Goal: Task Accomplishment & Management: Manage account settings

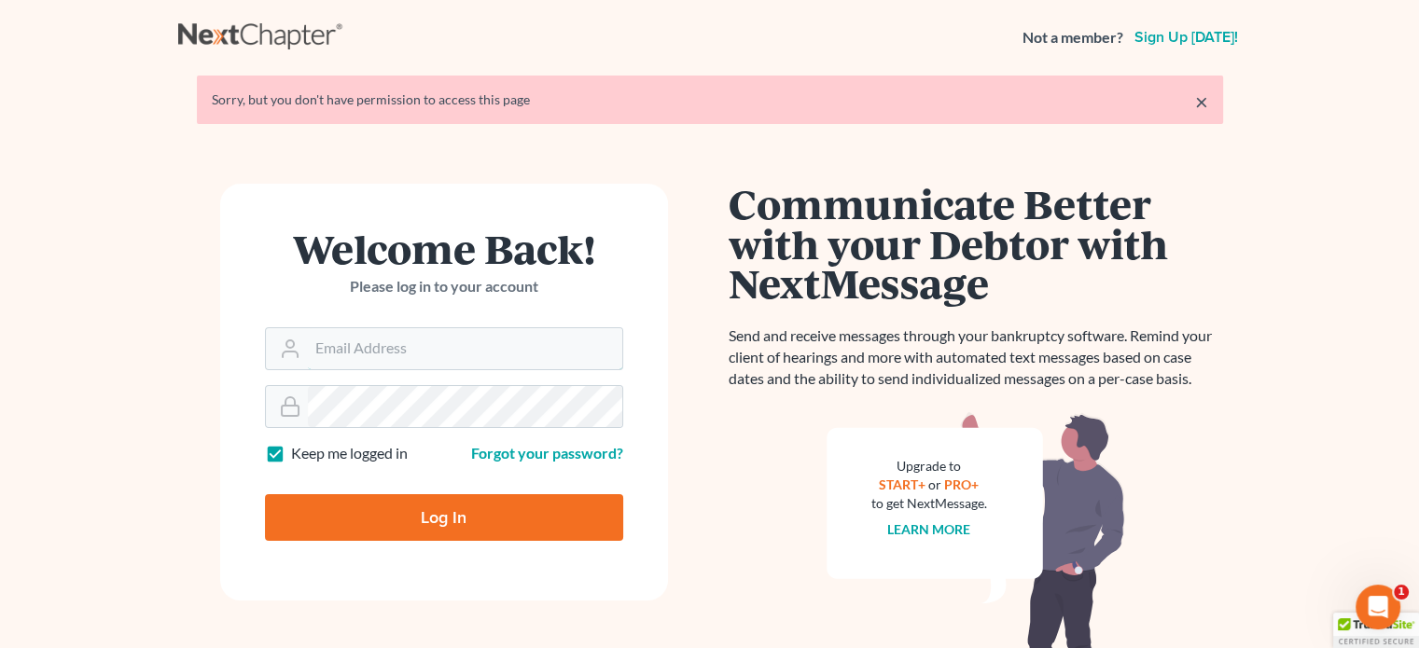
type input "steven@hollandlaw970.com"
click at [343, 519] on input "Log In" at bounding box center [444, 517] width 358 height 47
type input "Thinking..."
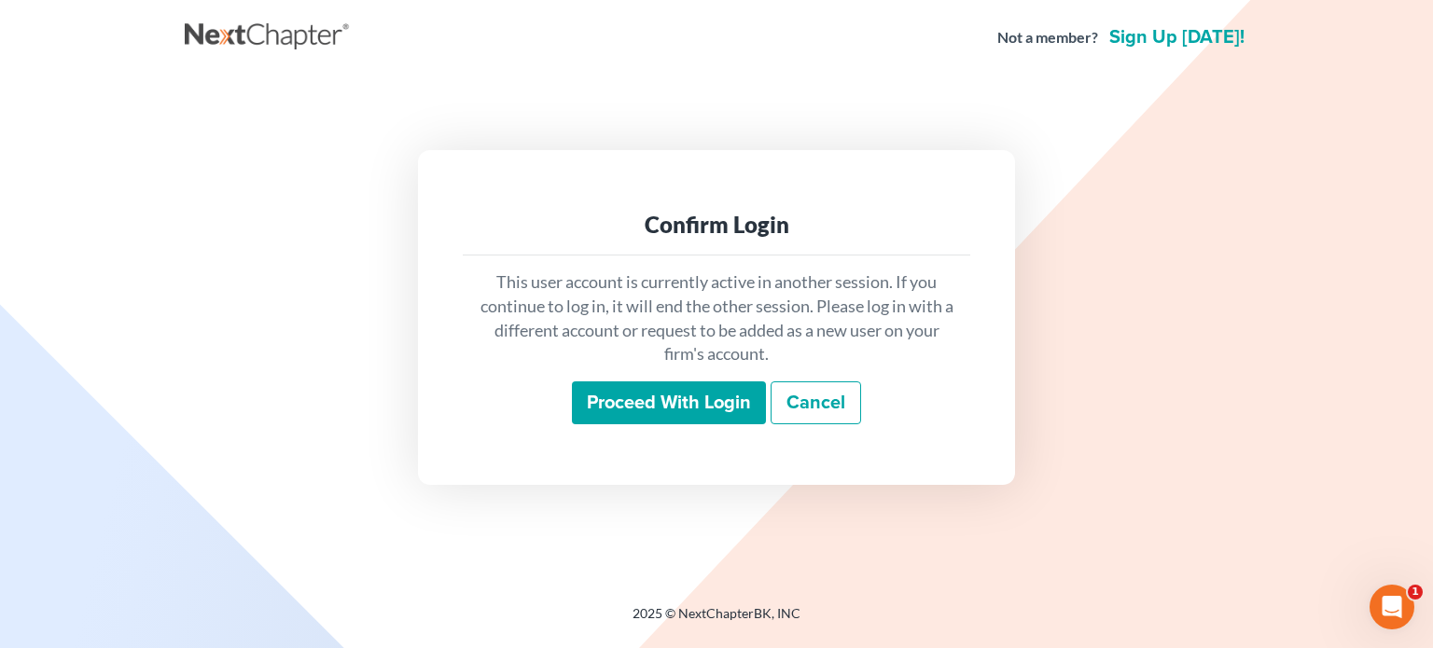
click at [645, 406] on input "Proceed with login" at bounding box center [669, 402] width 194 height 43
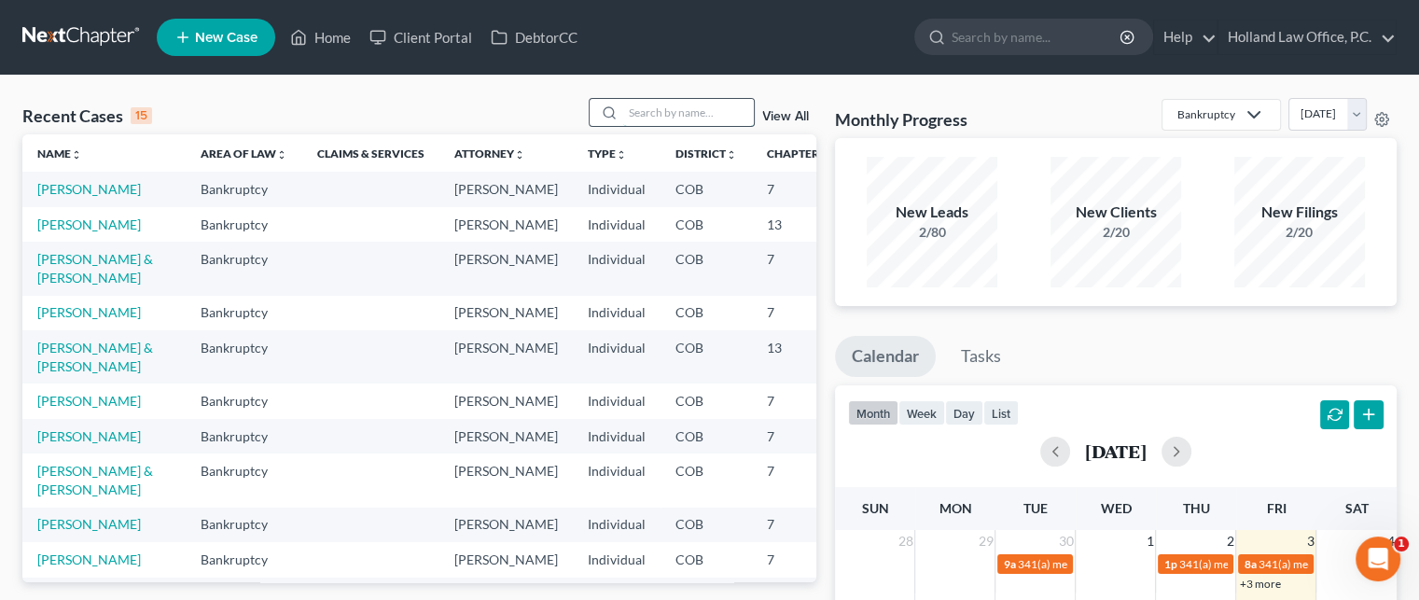
click at [625, 118] on input "search" at bounding box center [688, 112] width 131 height 27
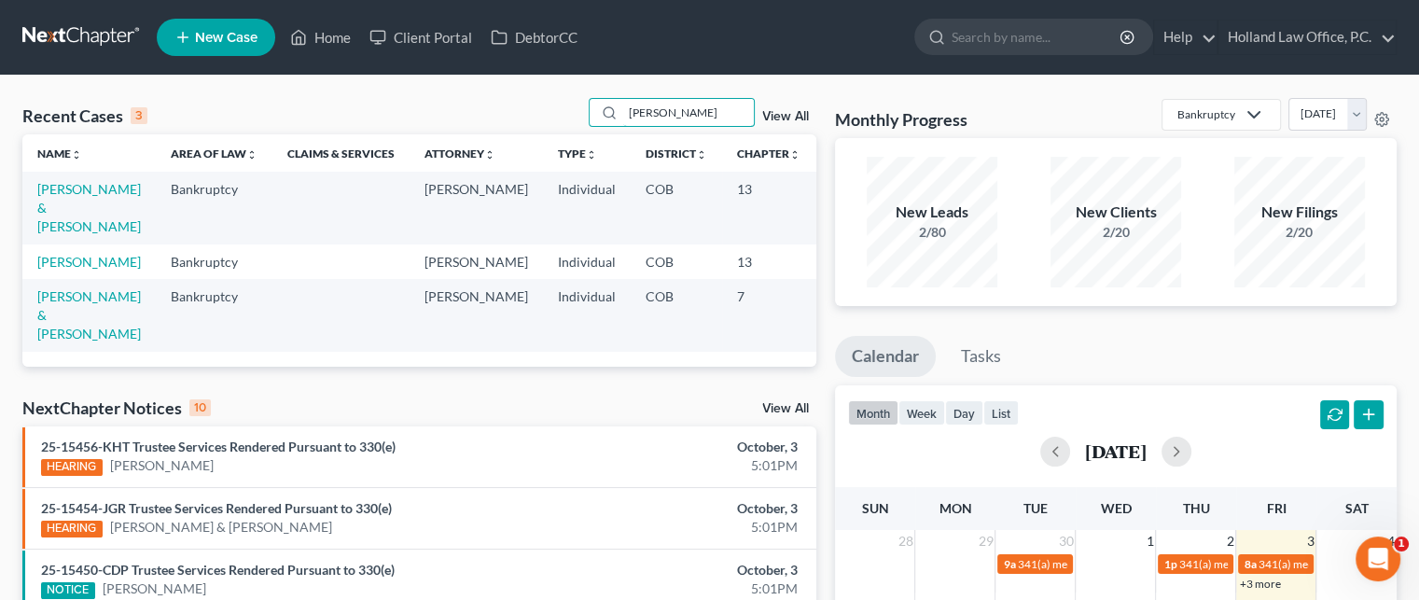
type input "[PERSON_NAME]"
click at [52, 199] on td "[PERSON_NAME] & [PERSON_NAME]" at bounding box center [88, 208] width 133 height 72
click at [59, 210] on link "[PERSON_NAME] & [PERSON_NAME]" at bounding box center [89, 207] width 104 height 53
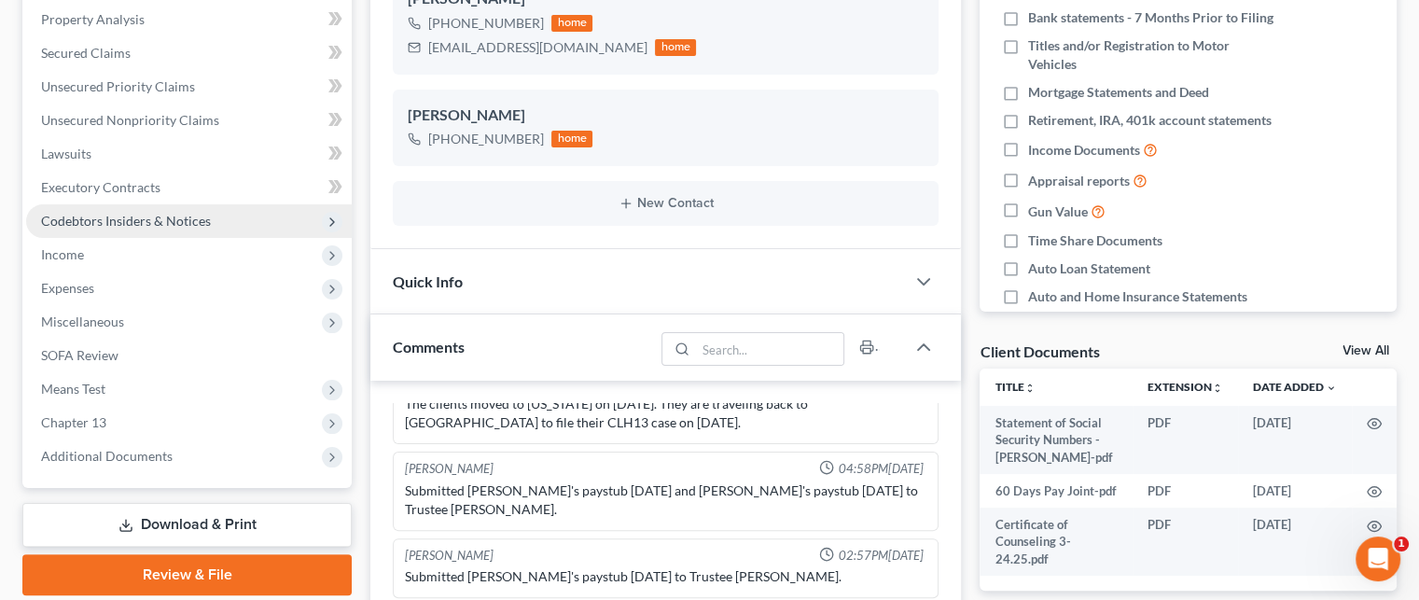
scroll to position [466, 0]
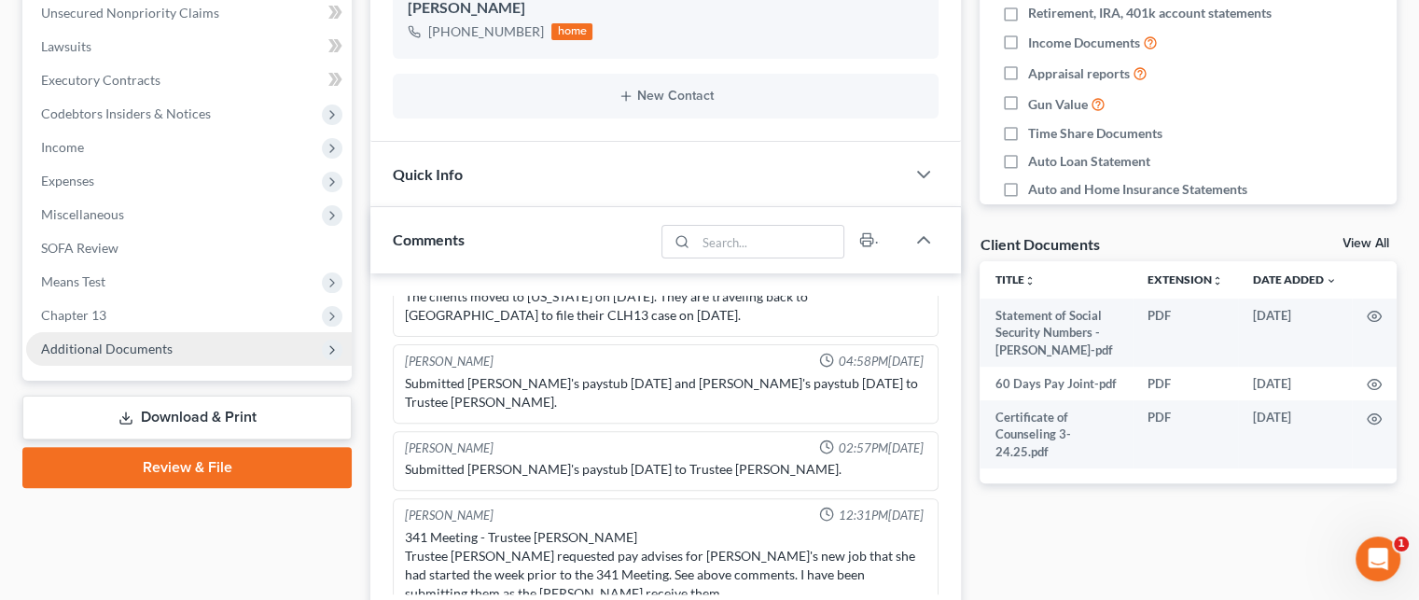
click at [130, 346] on span "Additional Documents" at bounding box center [107, 348] width 132 height 16
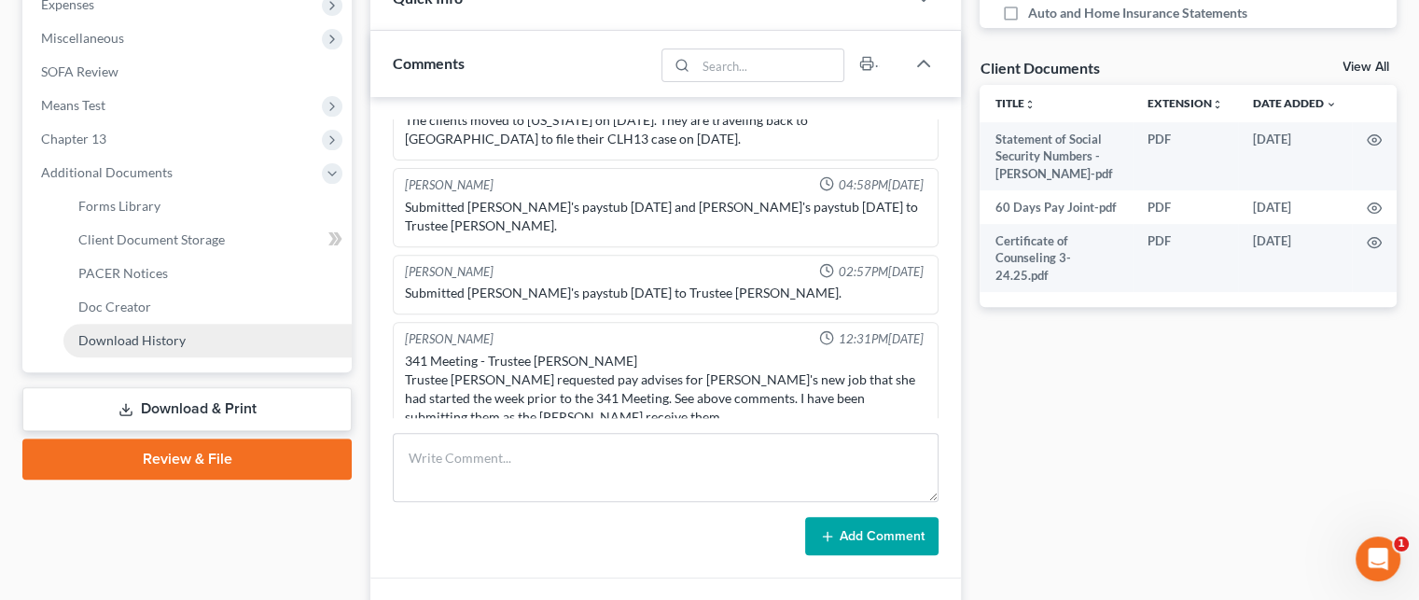
scroll to position [653, 0]
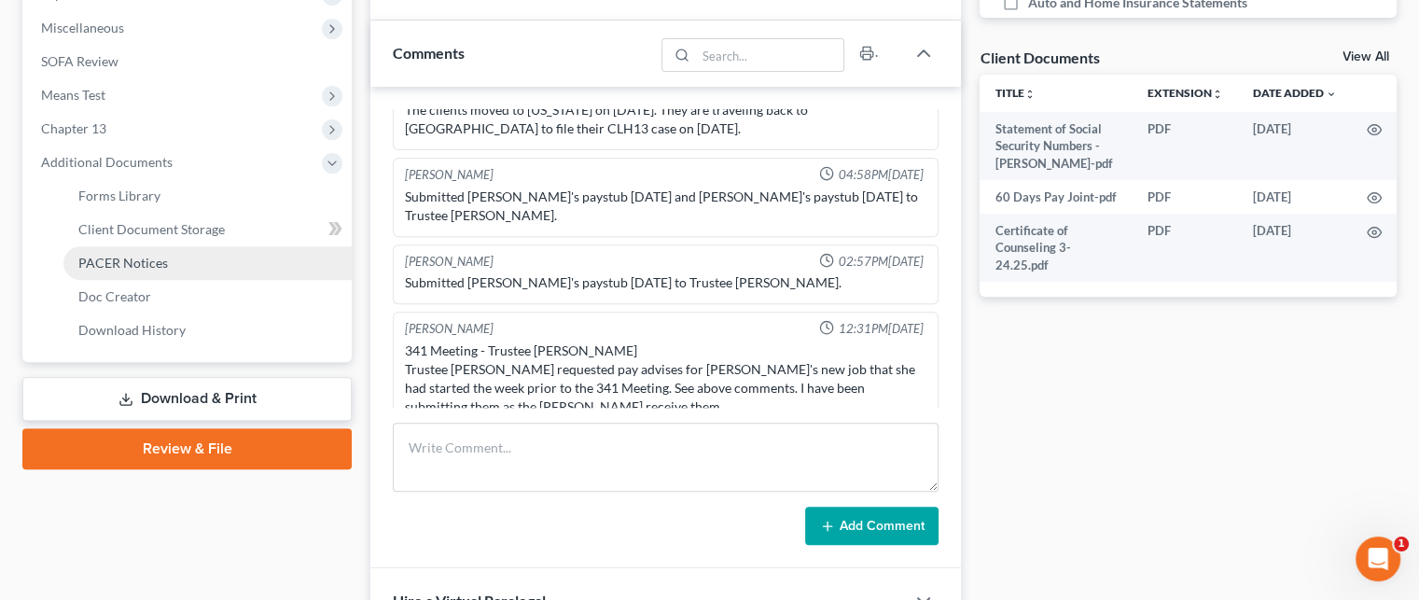
click at [127, 258] on span "PACER Notices" at bounding box center [123, 263] width 90 height 16
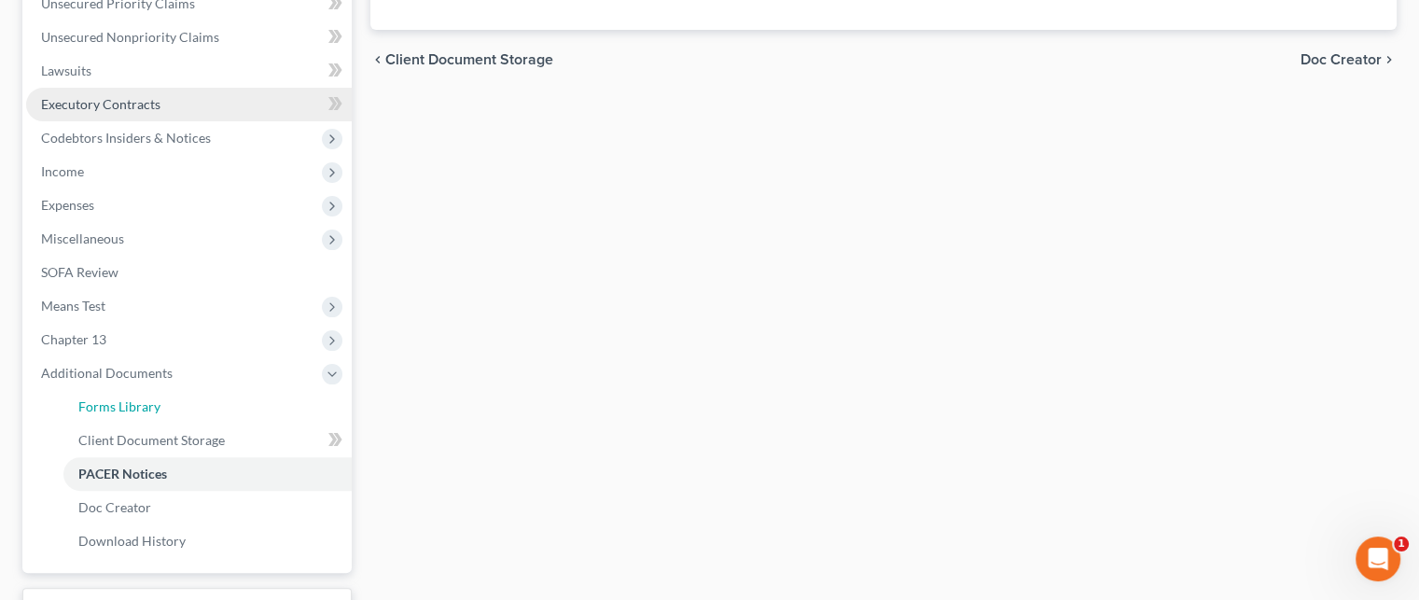
click at [131, 262] on ul "Case Dashboard Payments Invoices Payments Payments Credit Report Client Profile" at bounding box center [188, 155] width 325 height 806
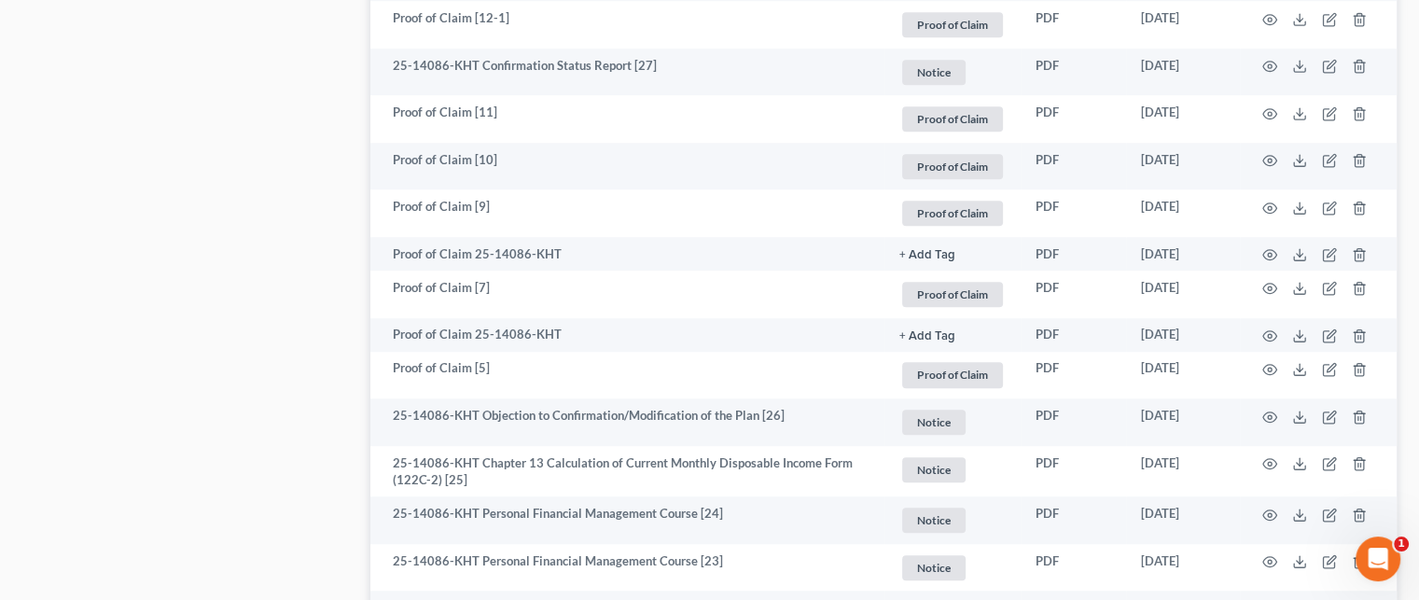
scroll to position [1399, 0]
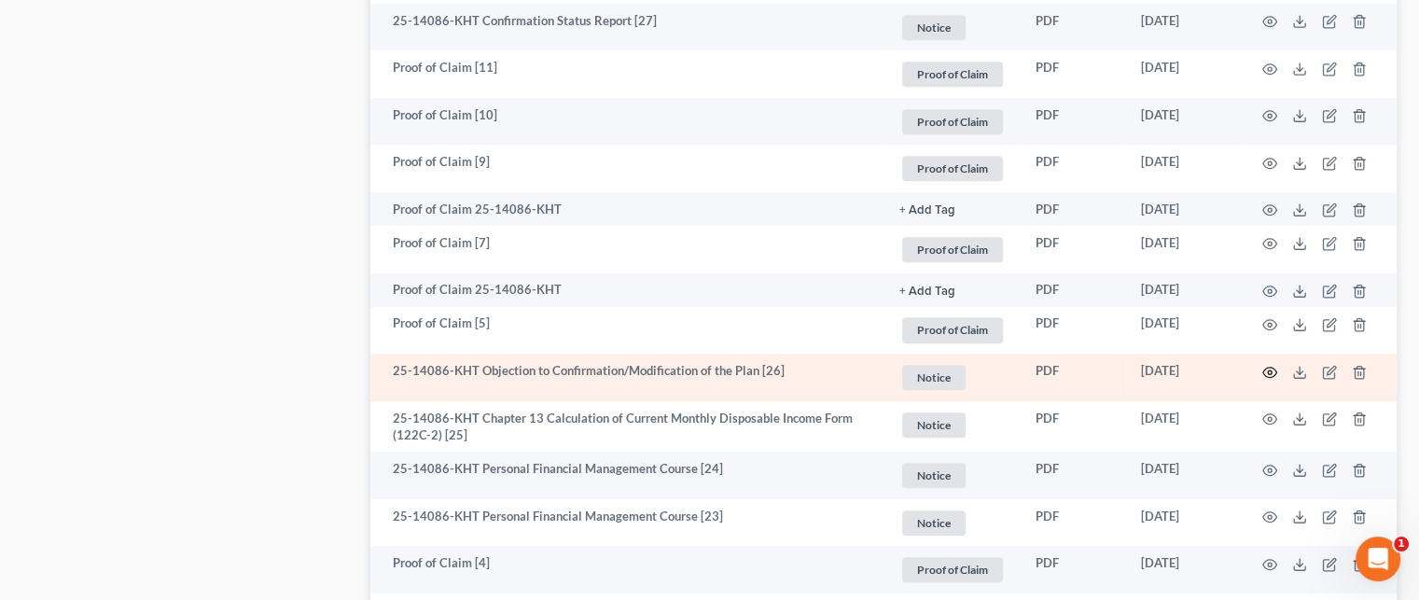
click at [1269, 369] on icon "button" at bounding box center [1269, 372] width 15 height 15
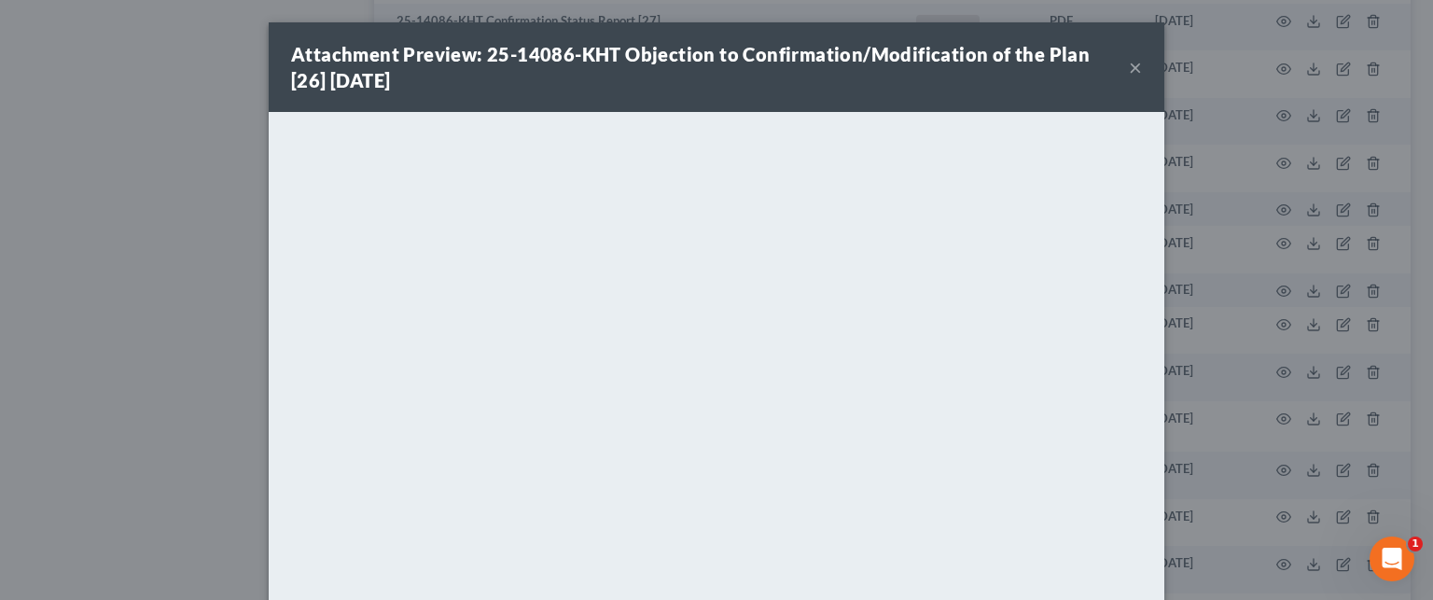
click at [1129, 70] on button "×" at bounding box center [1135, 67] width 13 height 22
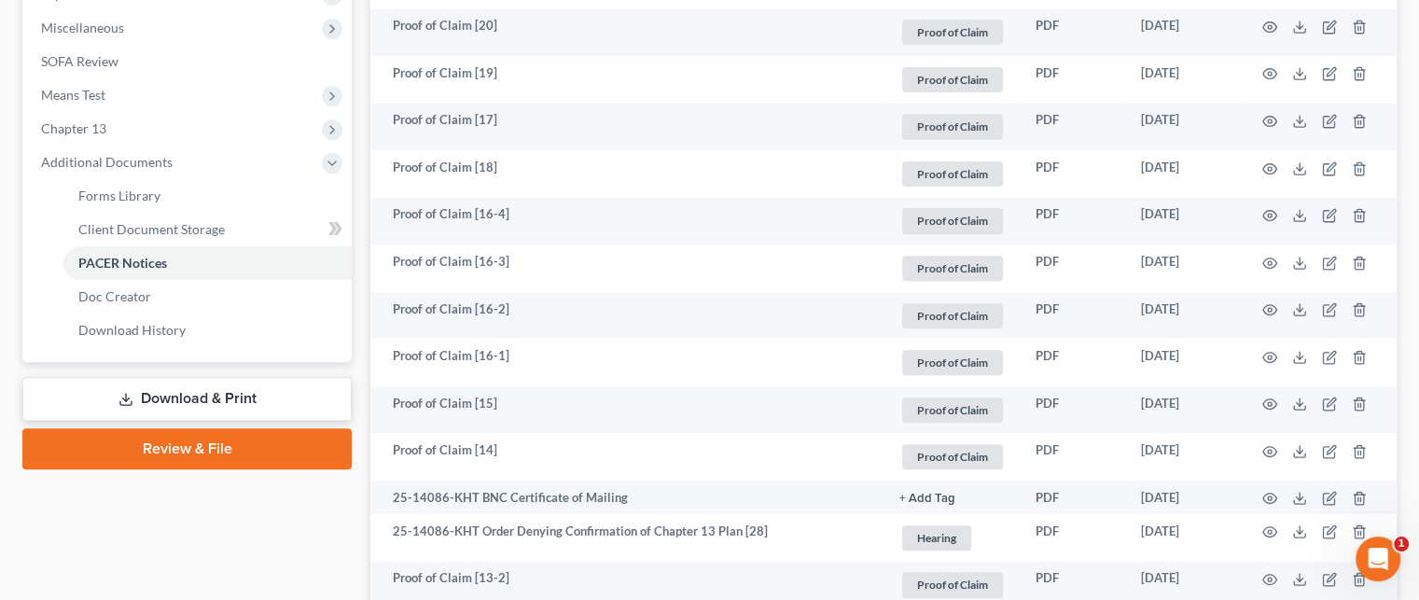
scroll to position [560, 0]
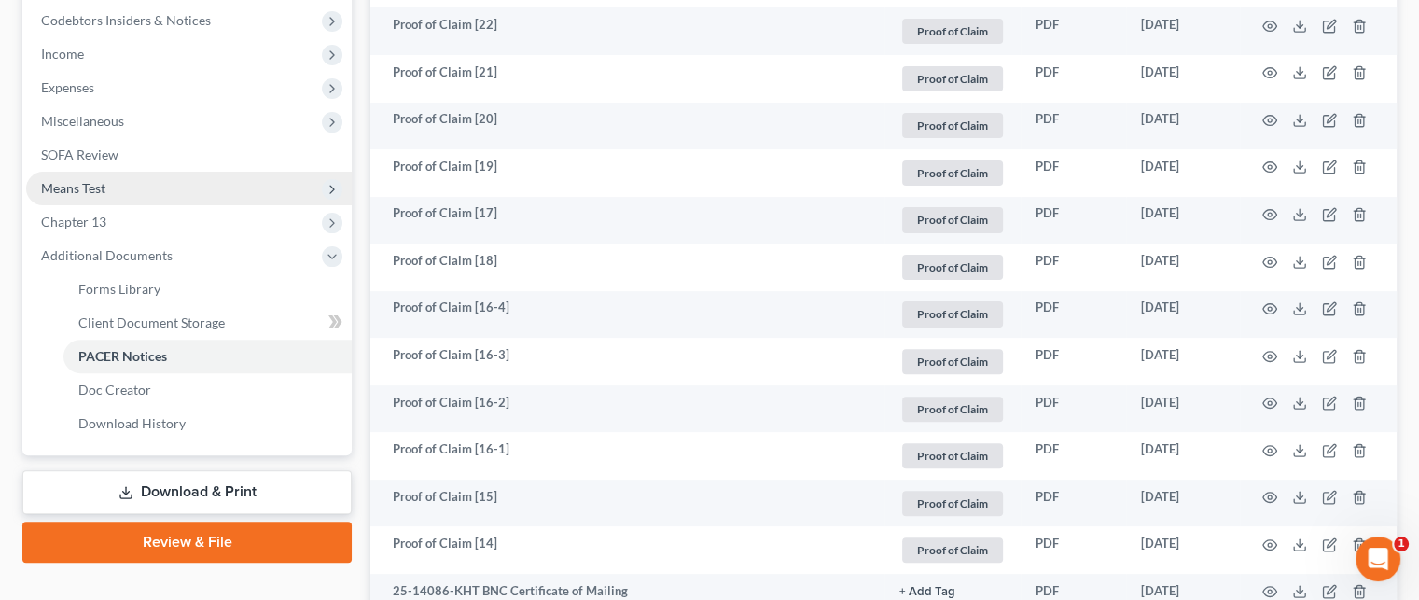
click at [75, 189] on span "Means Test" at bounding box center [73, 188] width 64 height 16
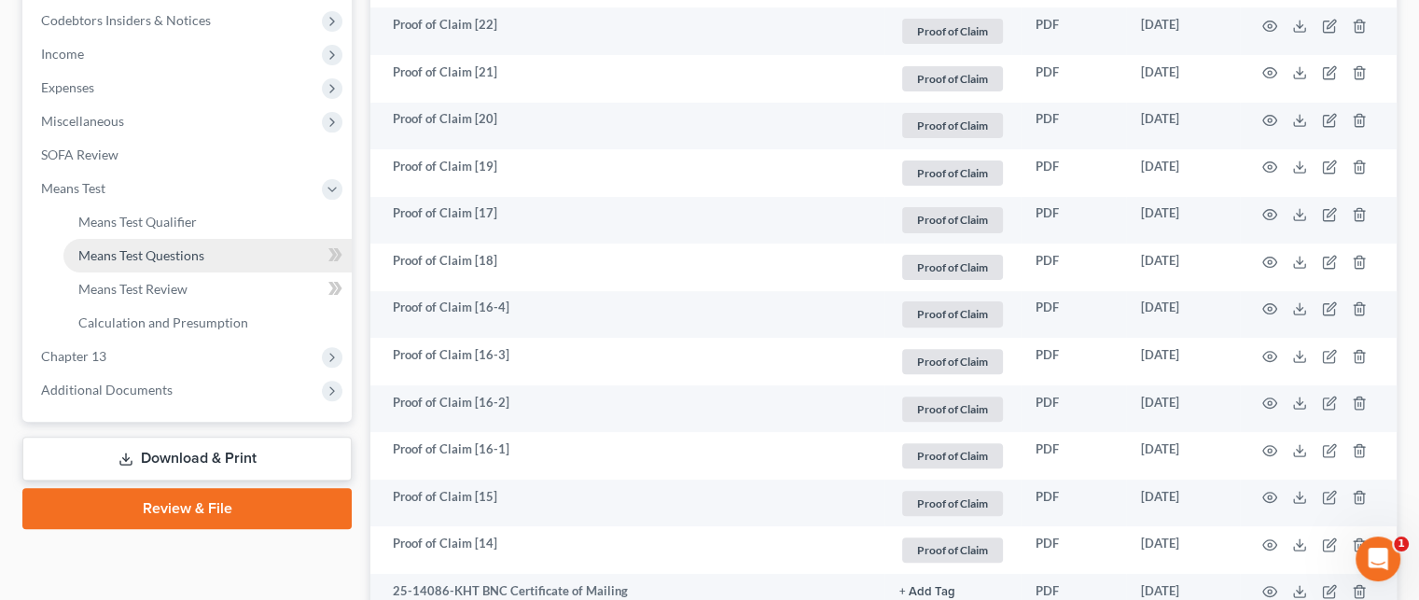
click at [129, 250] on span "Means Test Questions" at bounding box center [141, 255] width 126 height 16
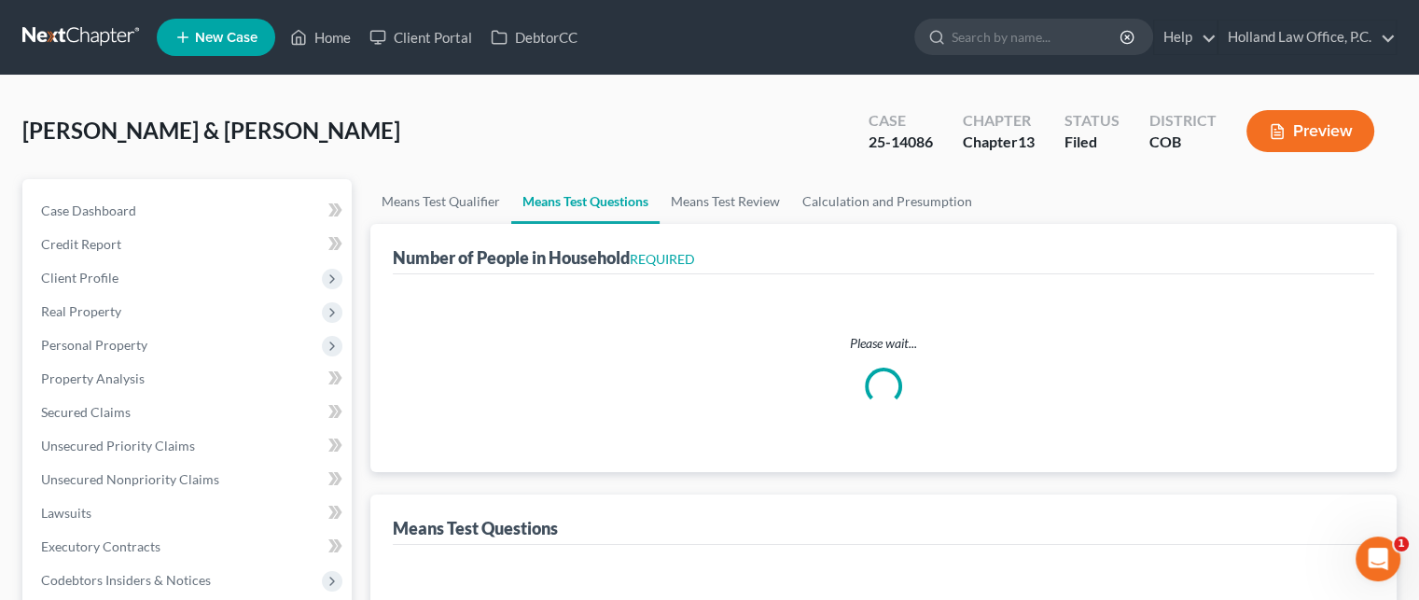
select select "1"
select select "60"
select select "1"
select select "53"
select select "2"
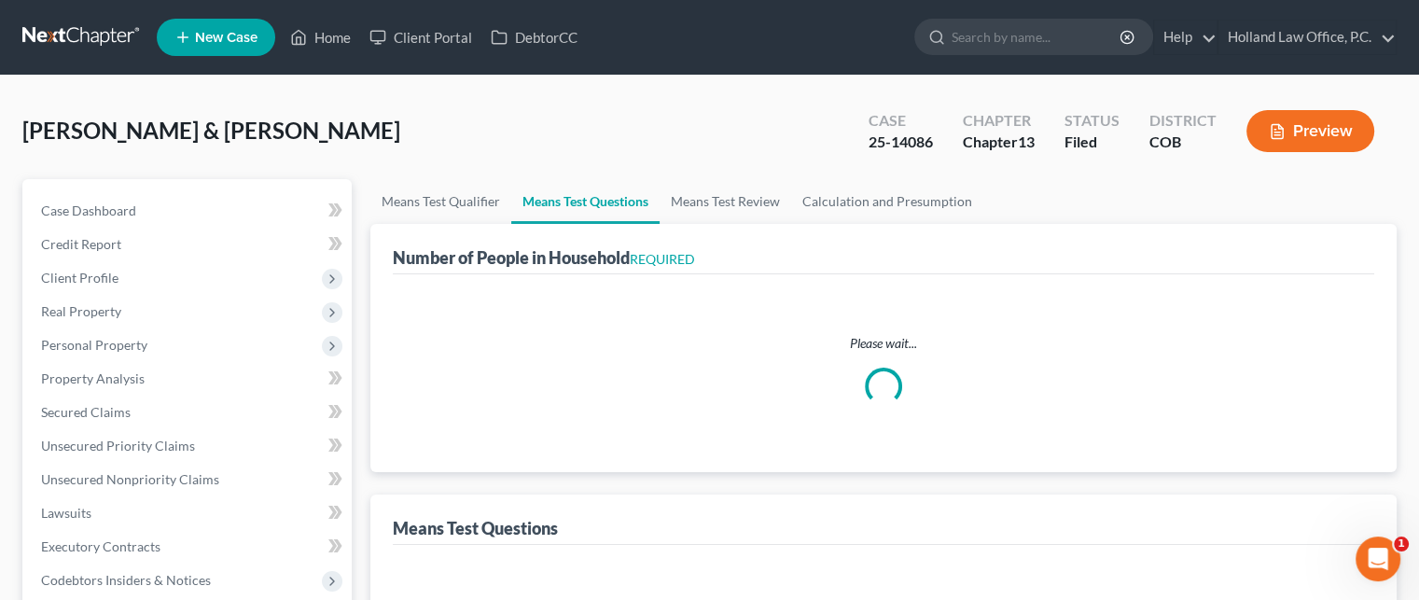
select select "3"
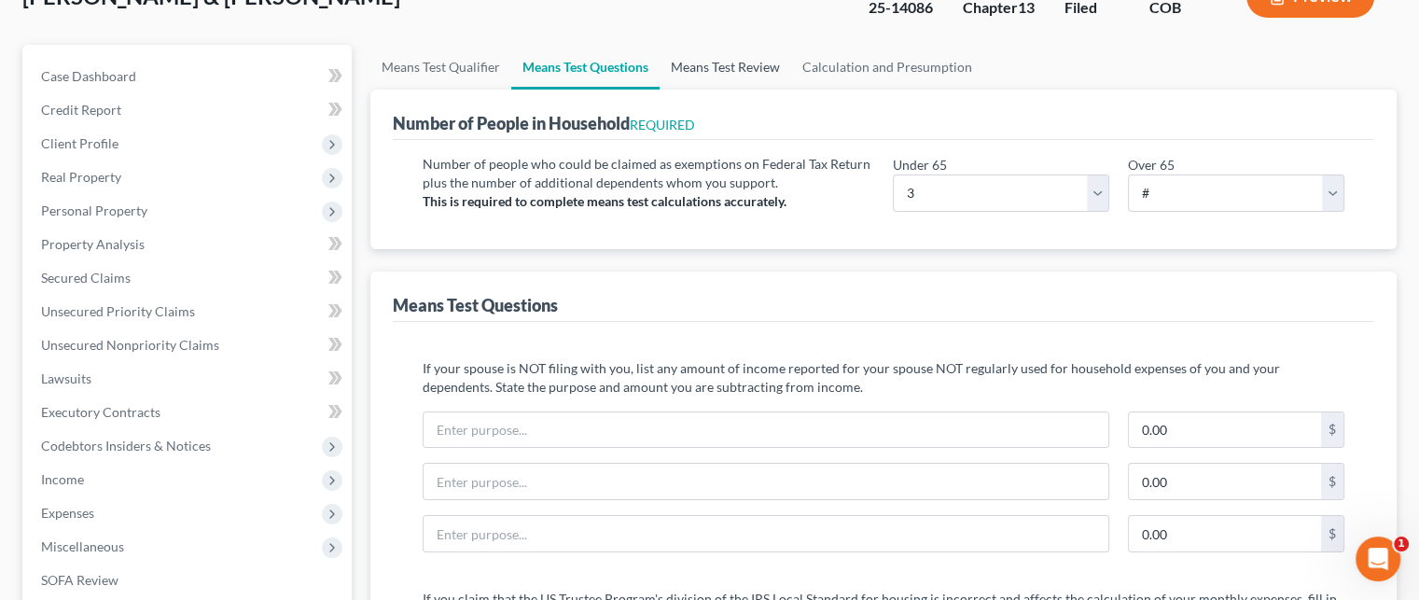
scroll to position [93, 0]
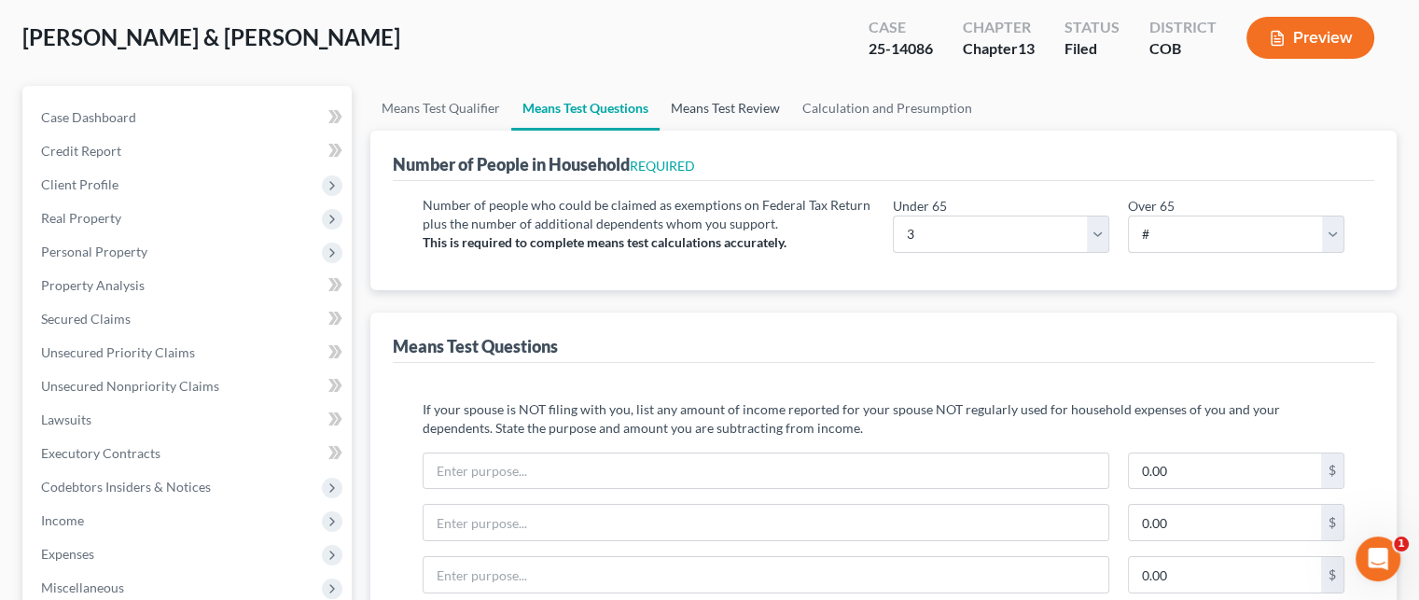
click at [727, 104] on link "Means Test Review" at bounding box center [725, 108] width 132 height 45
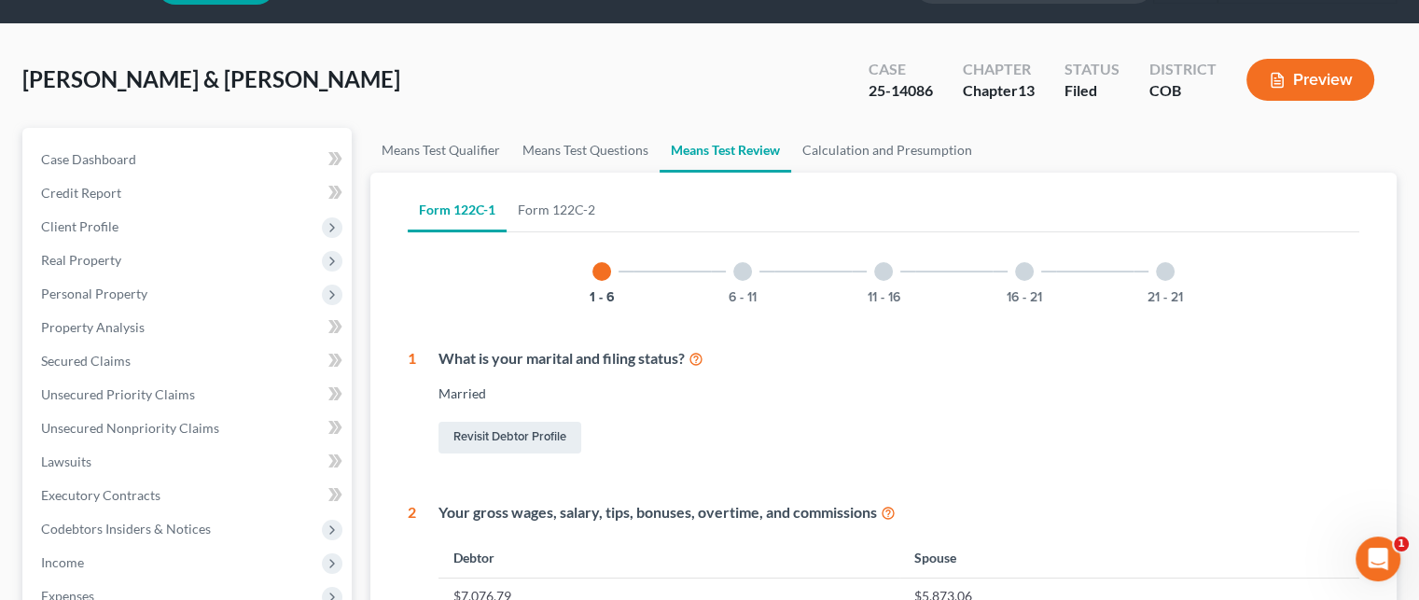
scroll to position [93, 0]
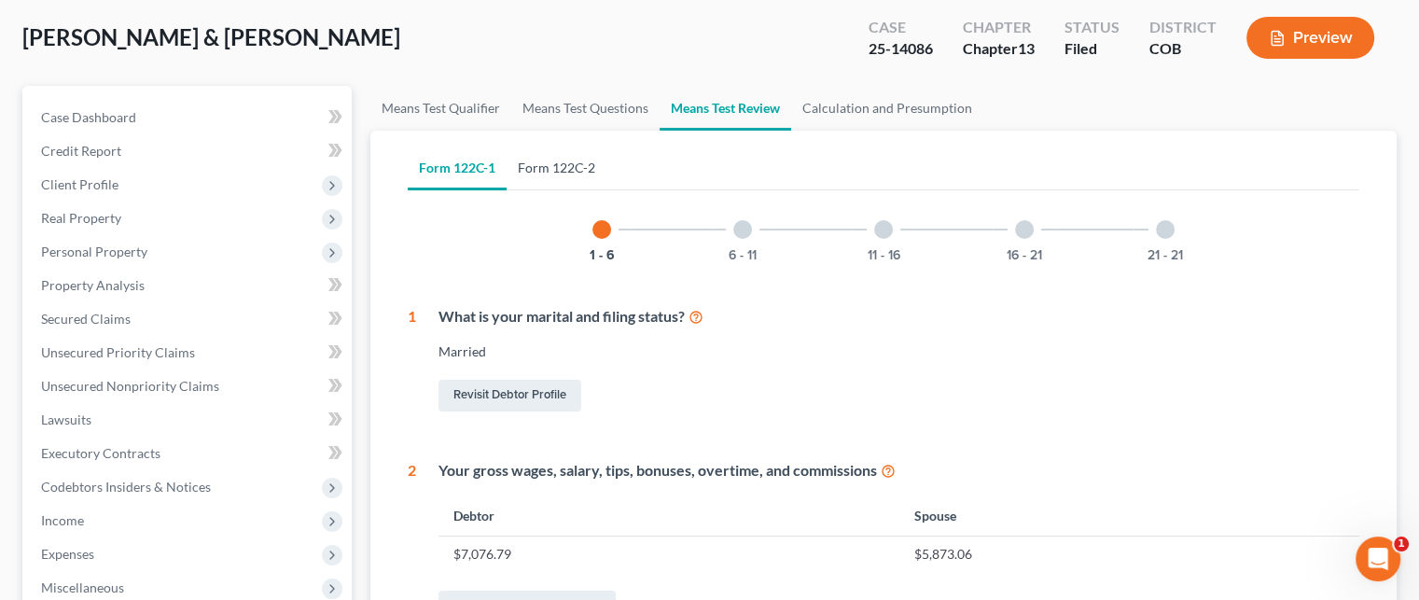
click at [570, 168] on link "Form 122C-2" at bounding box center [556, 167] width 100 height 45
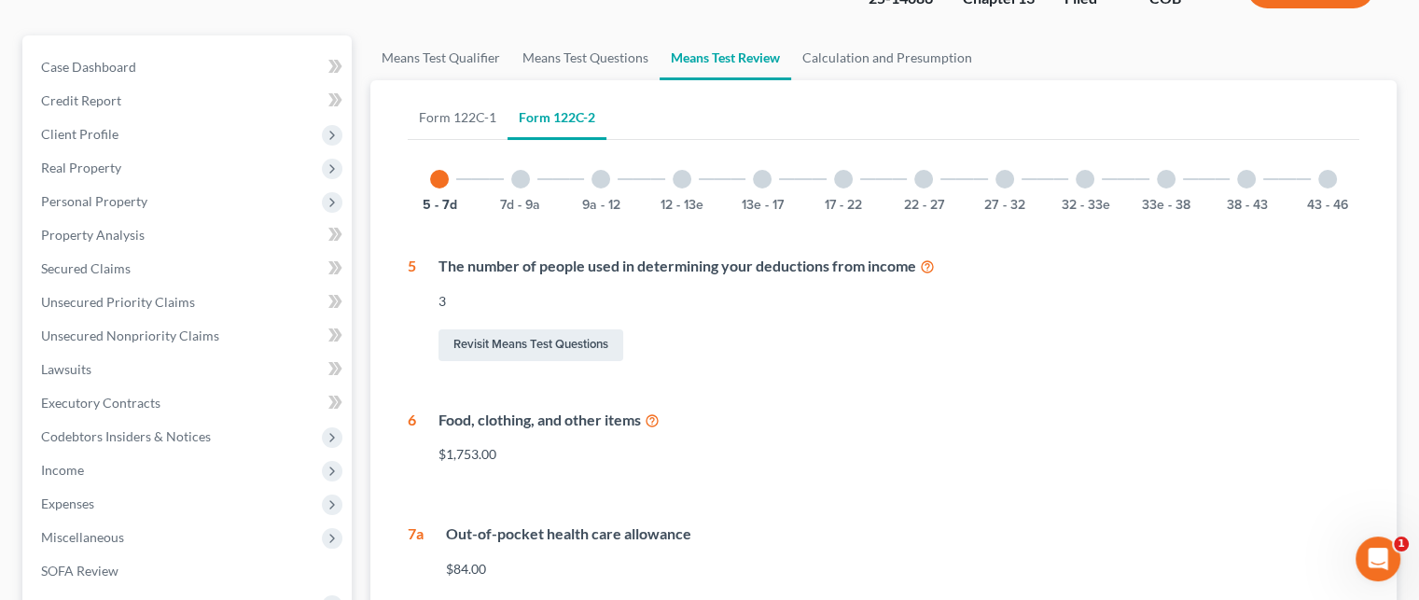
scroll to position [187, 0]
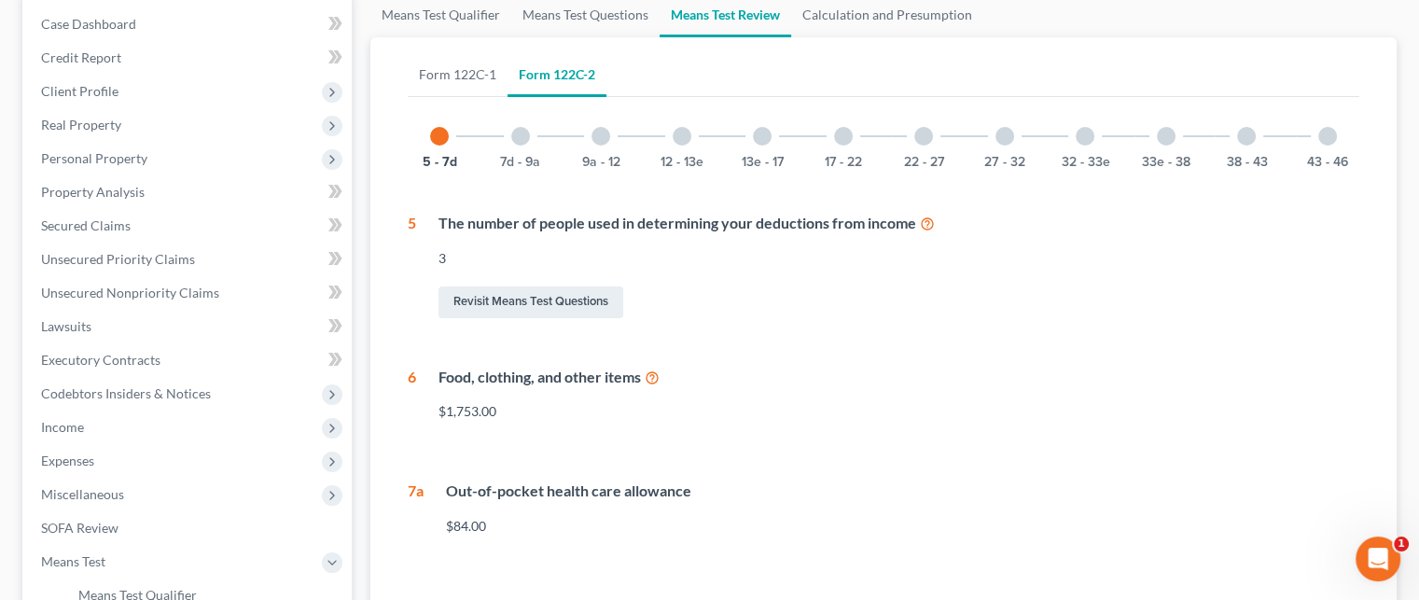
click at [519, 136] on div at bounding box center [520, 136] width 19 height 19
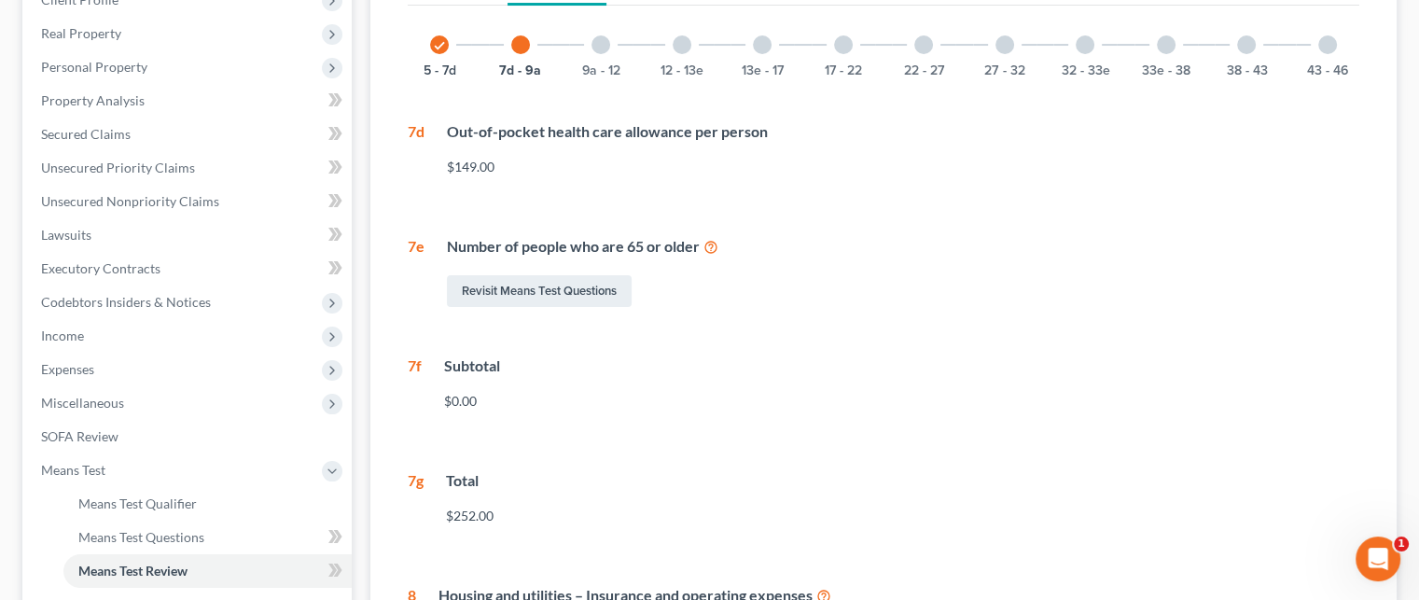
scroll to position [371, 0]
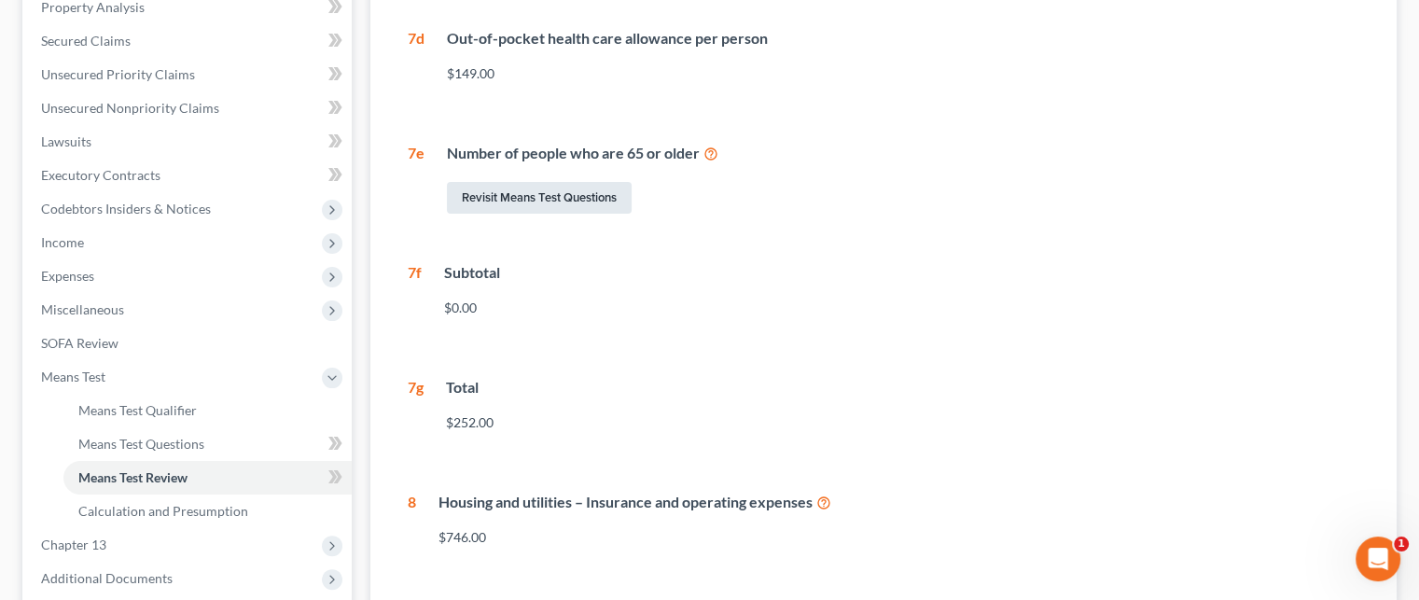
click at [526, 197] on link "Revisit Means Test Questions" at bounding box center [539, 198] width 185 height 32
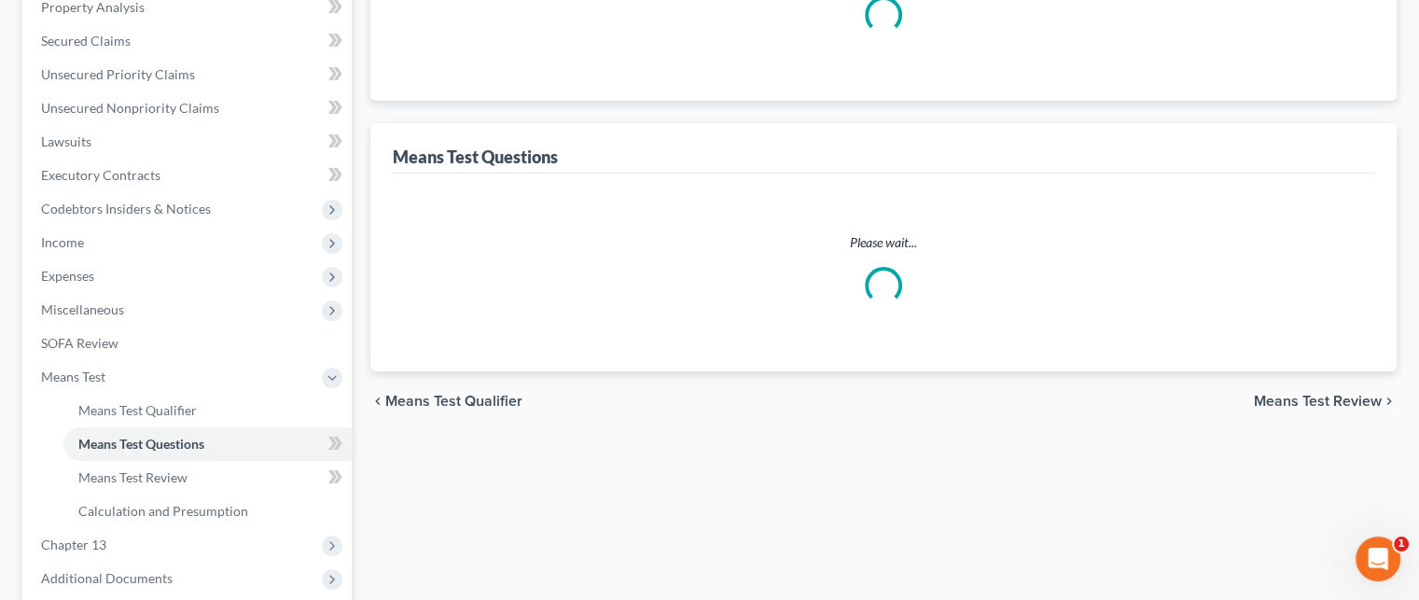
scroll to position [145, 0]
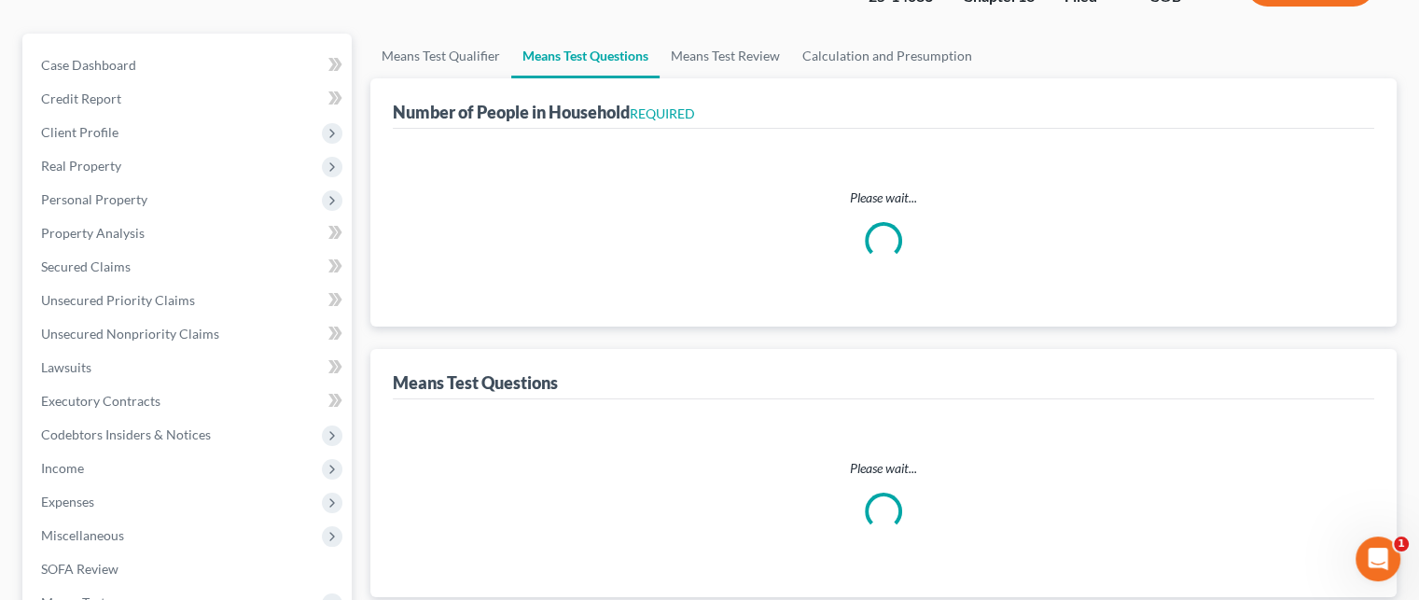
select select "1"
select select "60"
select select "1"
select select "53"
select select "3"
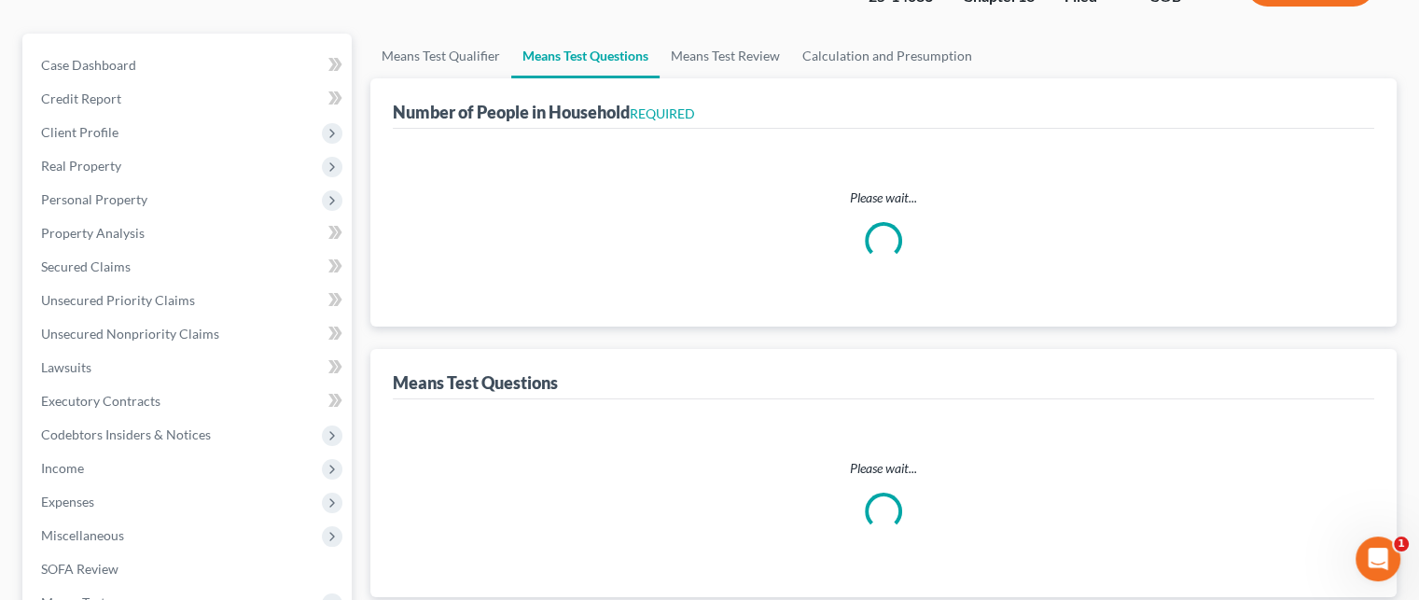
select select "2"
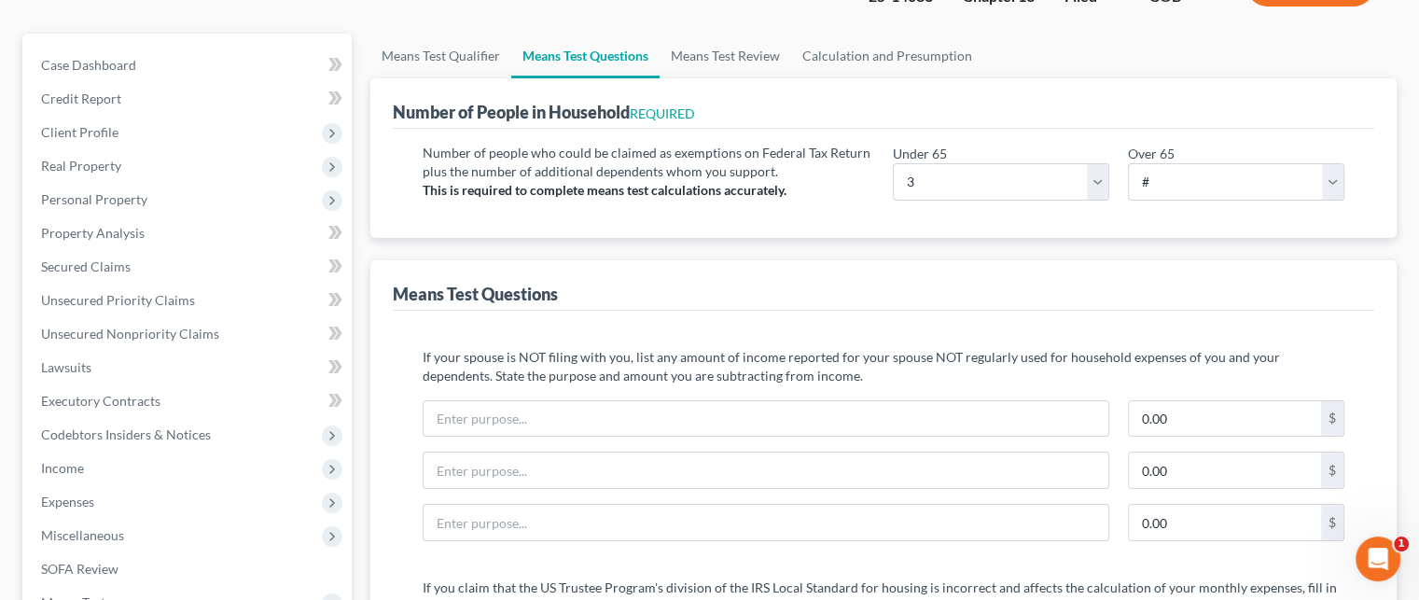
scroll to position [0, 0]
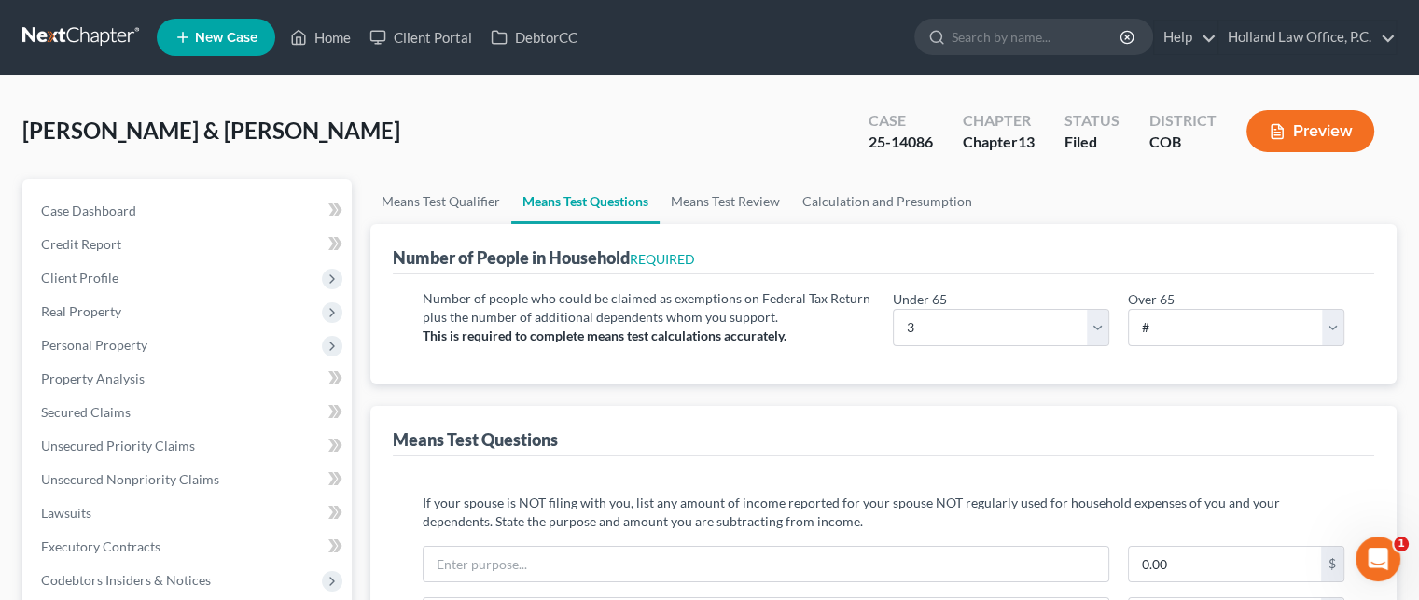
drag, startPoint x: 929, startPoint y: 326, endPoint x: 865, endPoint y: 250, distance: 100.0
click at [865, 250] on div "Number of People in Household REQUIRED" at bounding box center [883, 249] width 981 height 50
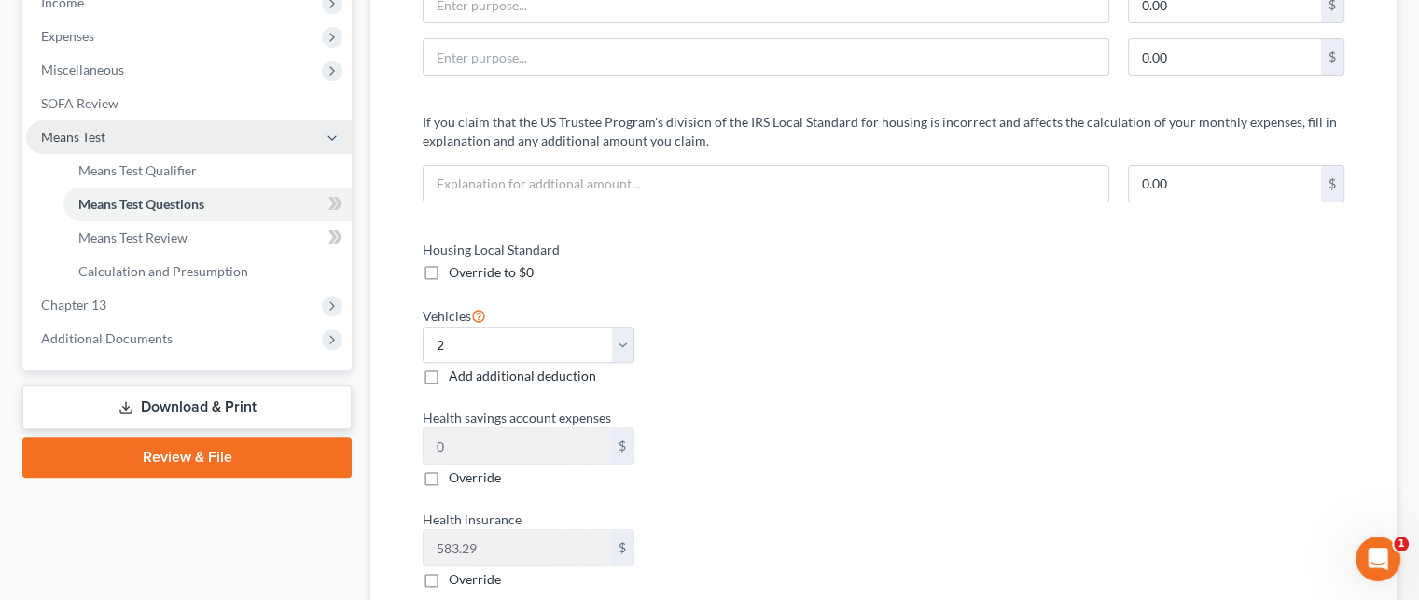
scroll to position [653, 0]
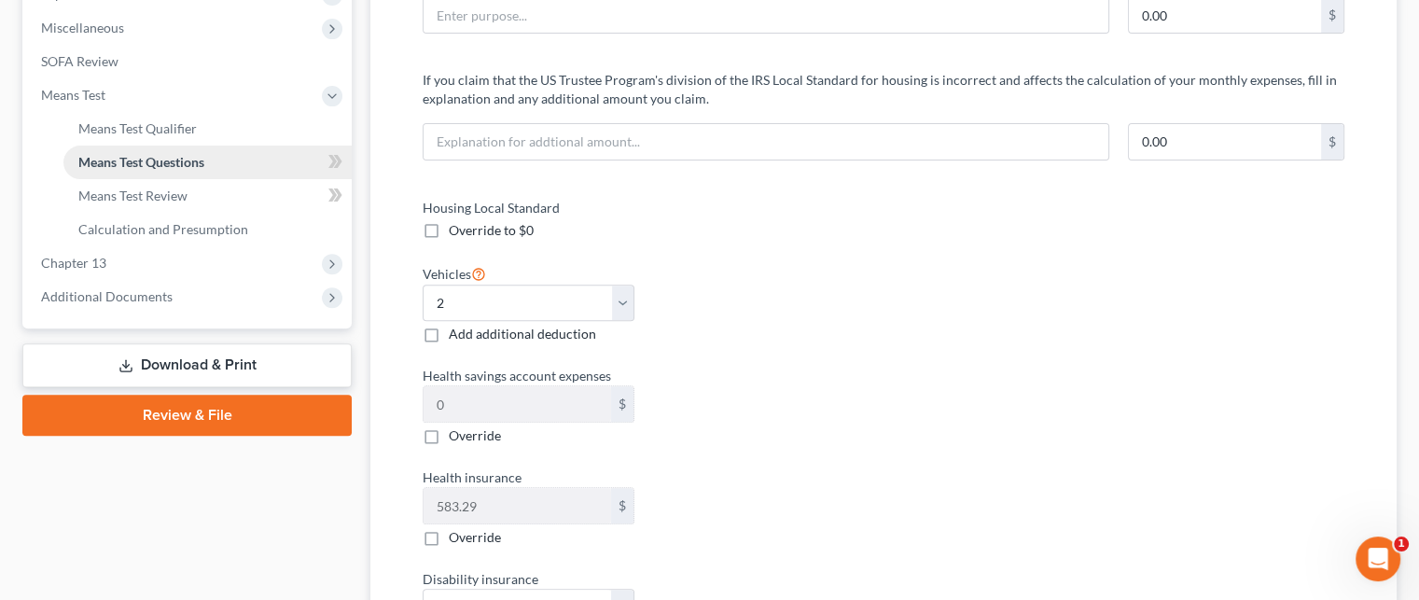
click at [142, 164] on span "Means Test Questions" at bounding box center [141, 162] width 126 height 16
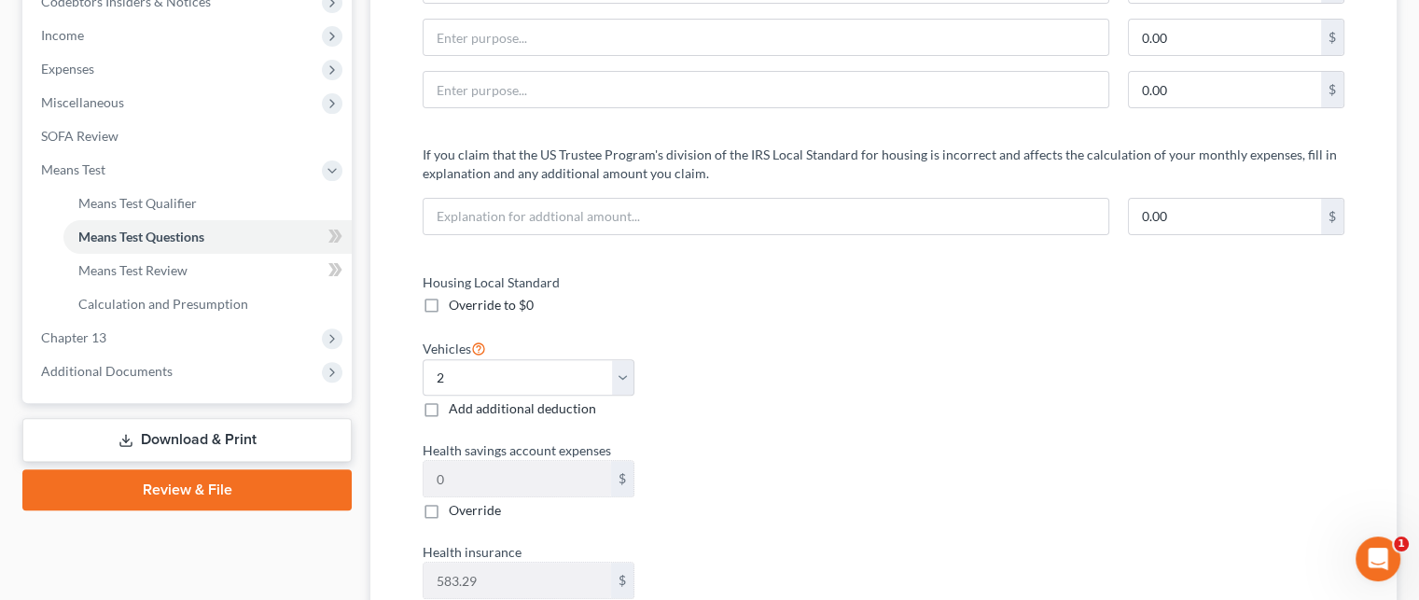
scroll to position [560, 0]
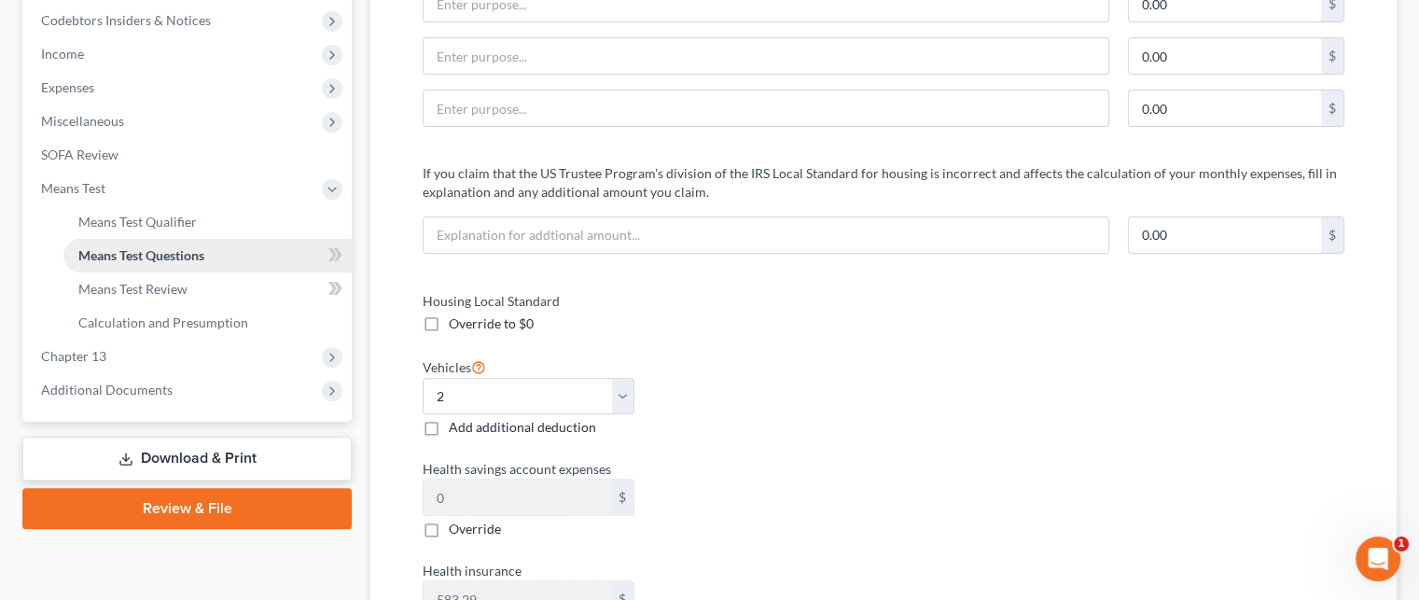
click at [194, 256] on span "Means Test Questions" at bounding box center [141, 255] width 126 height 16
click at [173, 223] on span "Means Test Qualifier" at bounding box center [137, 222] width 118 height 16
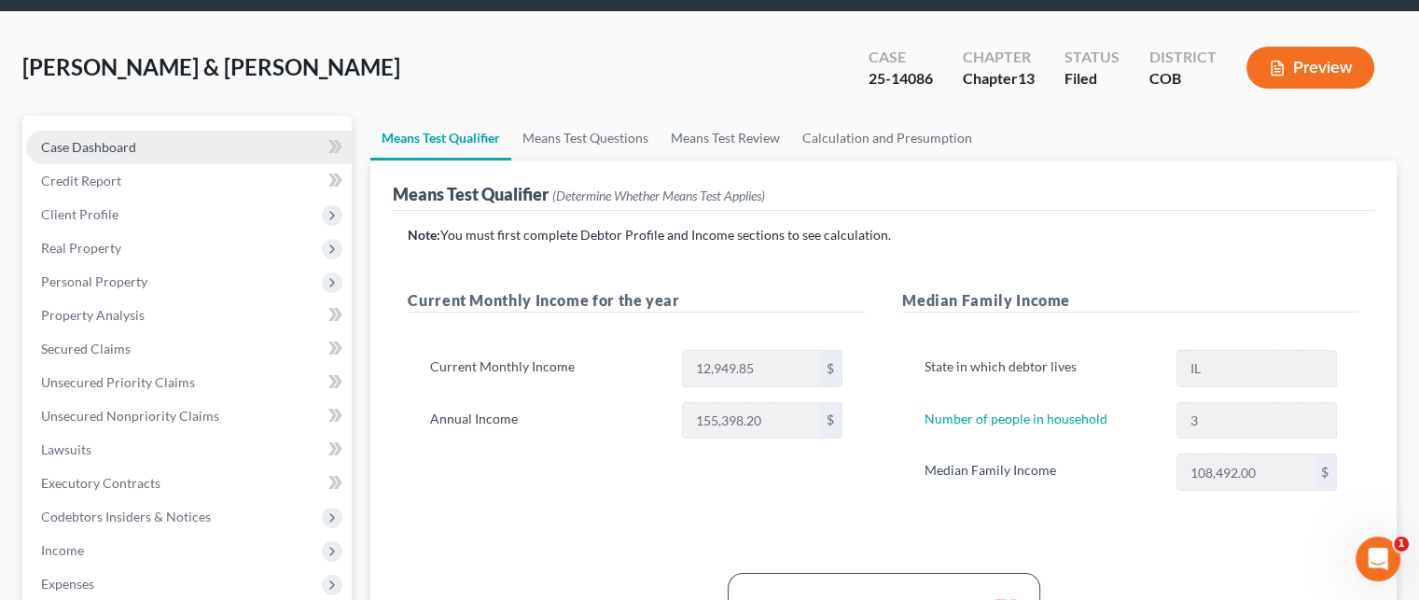
scroll to position [93, 0]
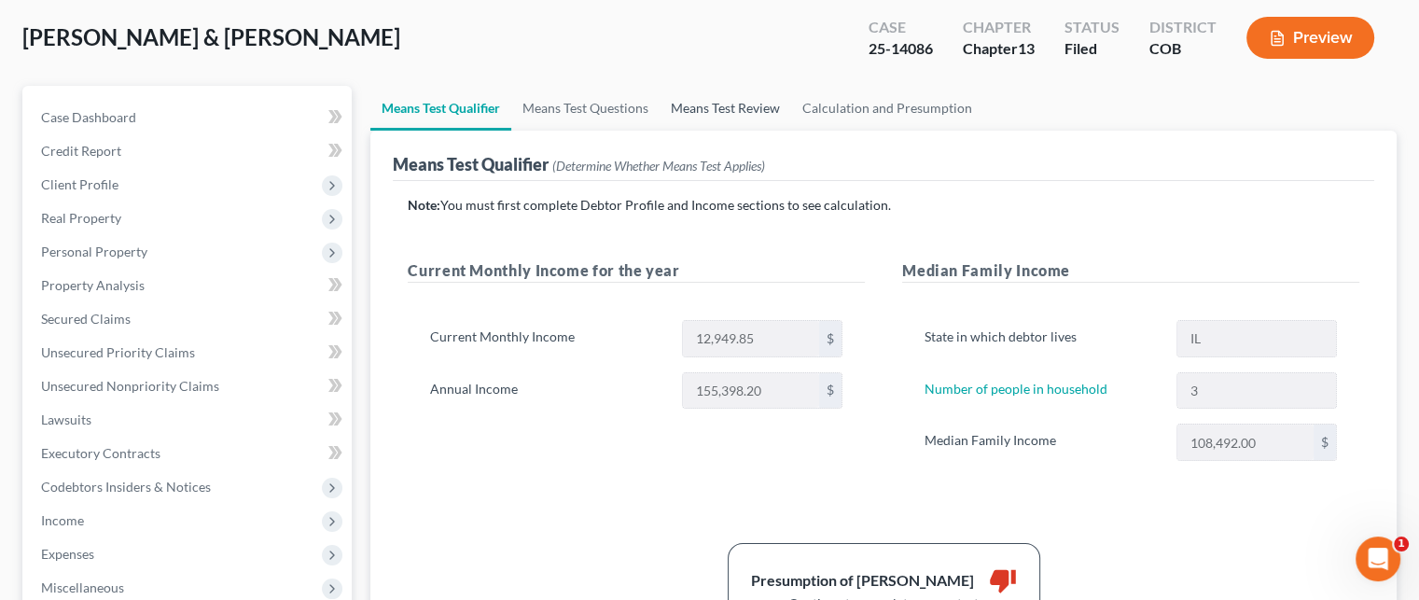
click at [690, 107] on link "Means Test Review" at bounding box center [725, 108] width 132 height 45
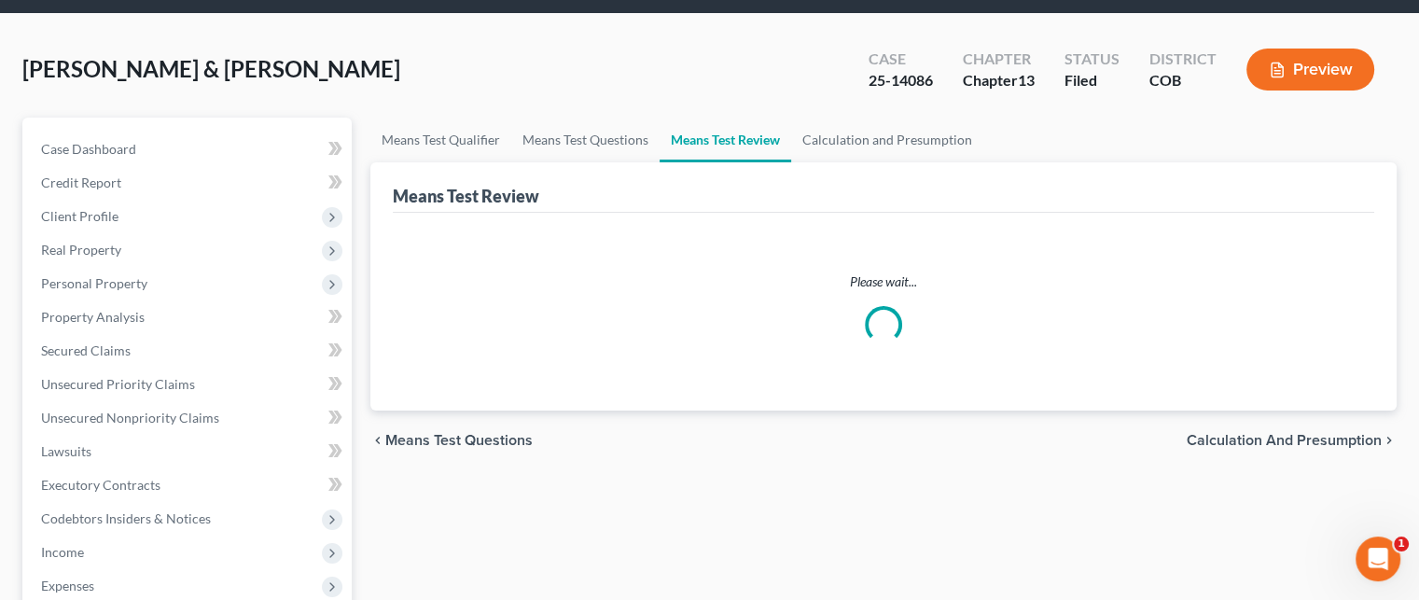
scroll to position [93, 0]
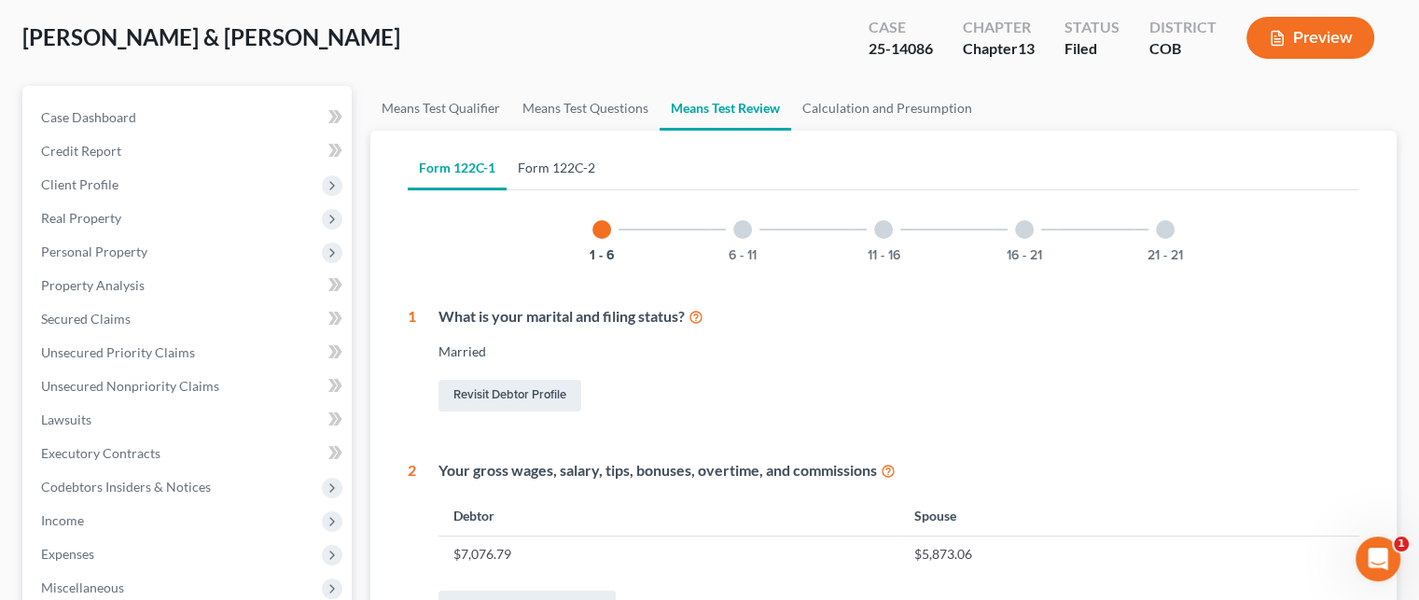
click at [577, 162] on link "Form 122C-2" at bounding box center [556, 167] width 100 height 45
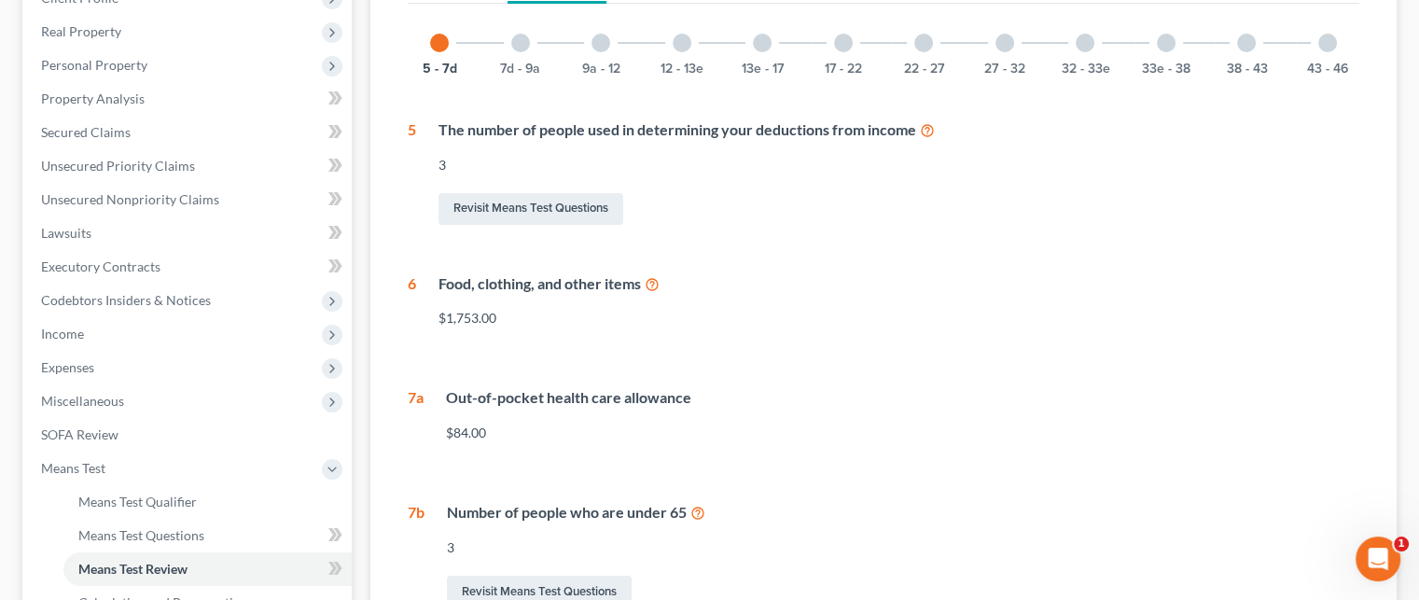
scroll to position [187, 0]
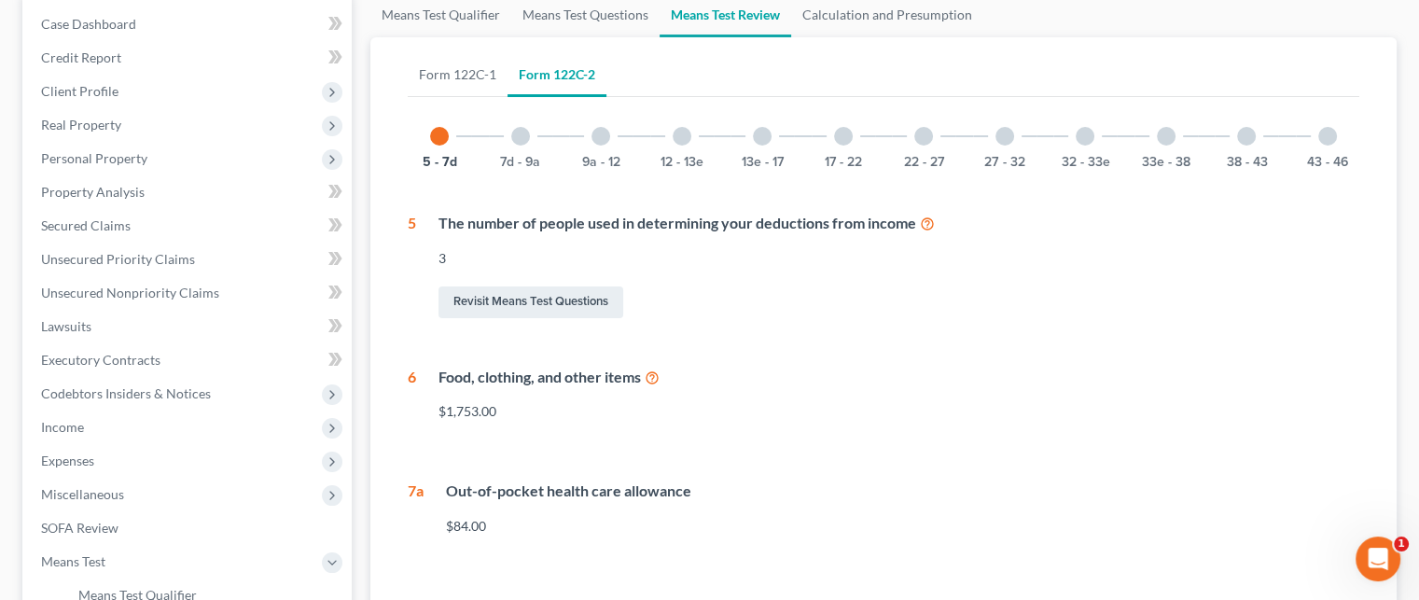
click at [678, 139] on div at bounding box center [681, 136] width 19 height 19
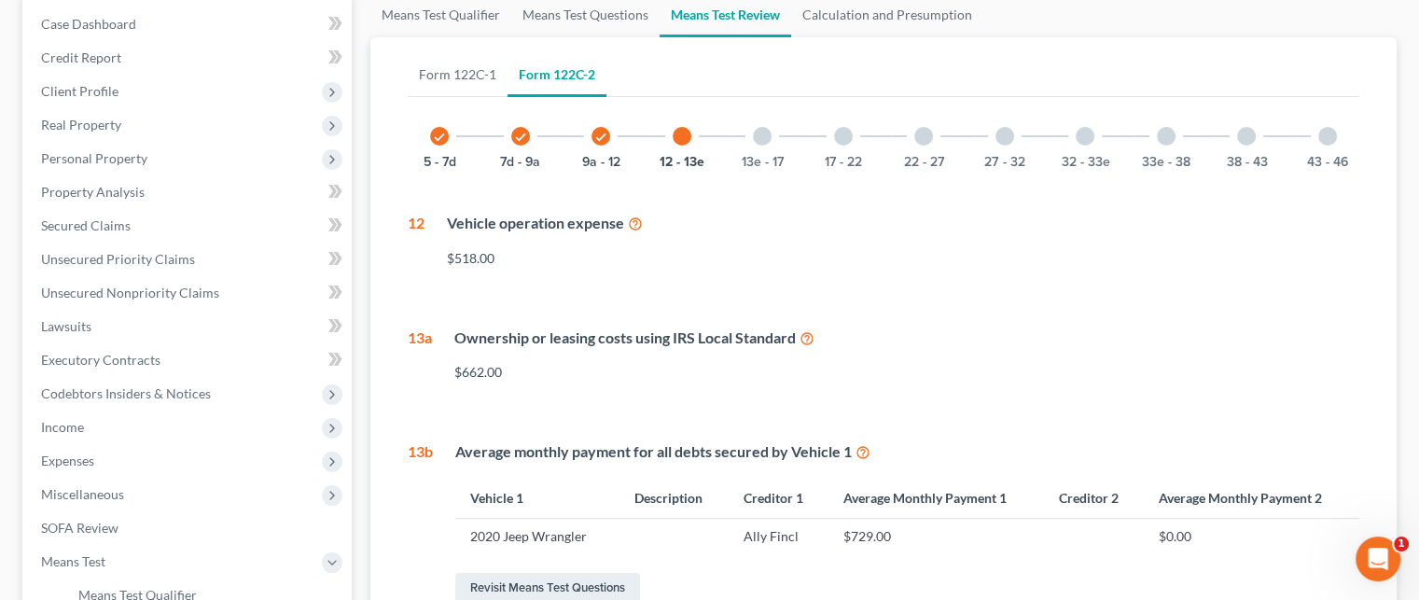
click at [760, 136] on div at bounding box center [762, 136] width 19 height 19
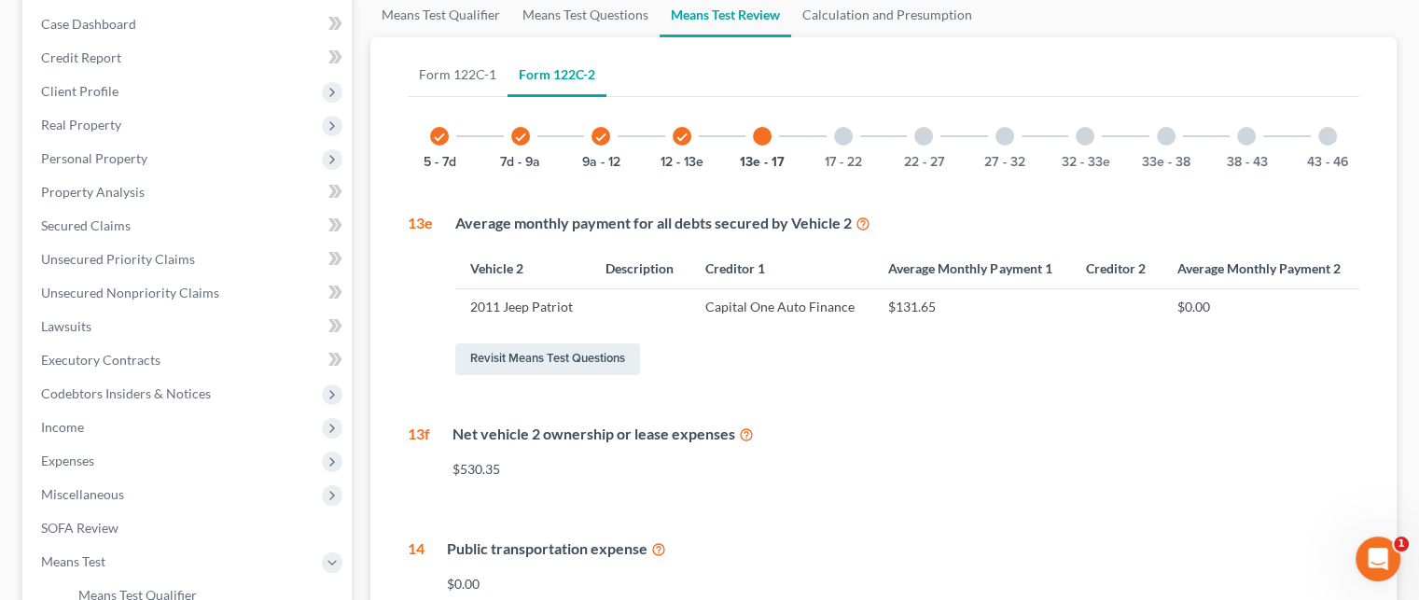
click at [838, 140] on div at bounding box center [843, 136] width 19 height 19
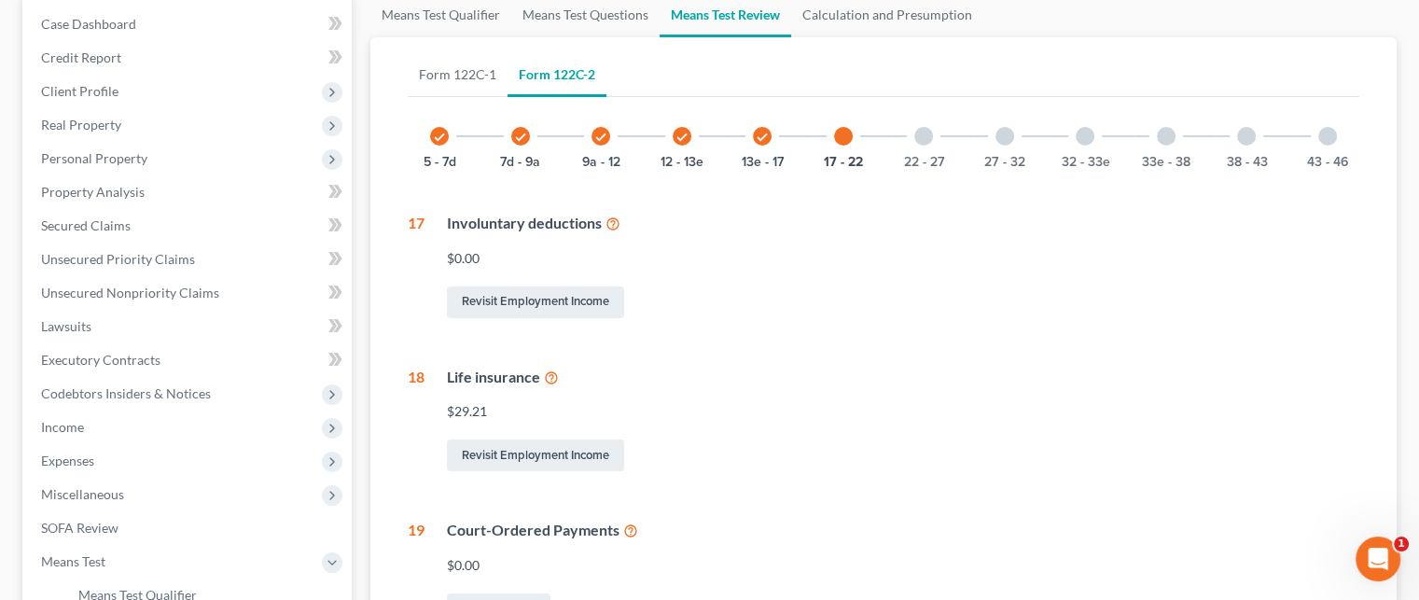
click at [913, 134] on div "22 - 27" at bounding box center [923, 135] width 63 height 63
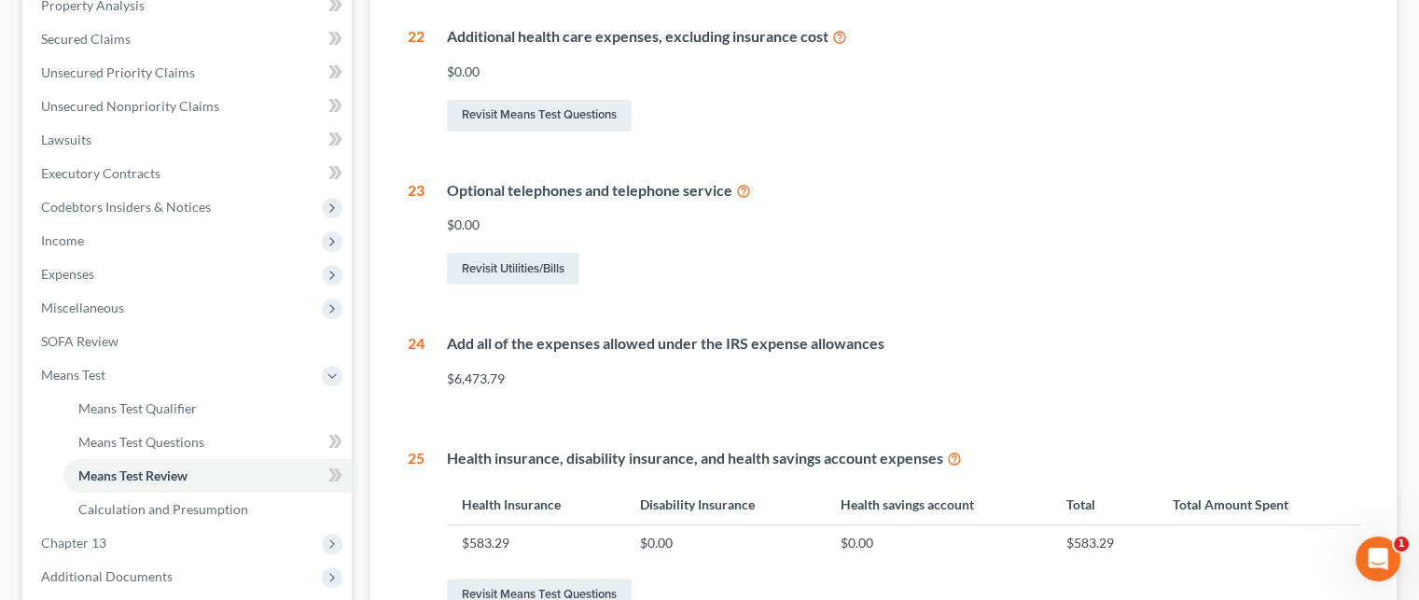
scroll to position [280, 0]
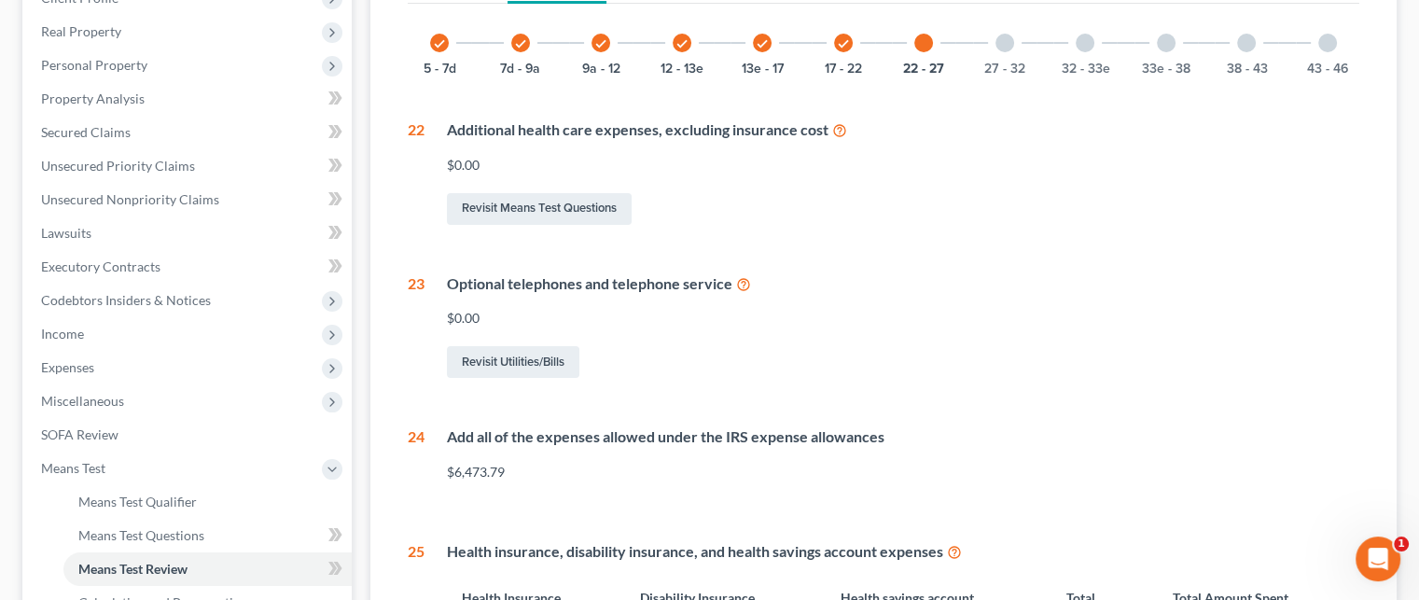
click at [1000, 45] on div at bounding box center [1004, 43] width 19 height 19
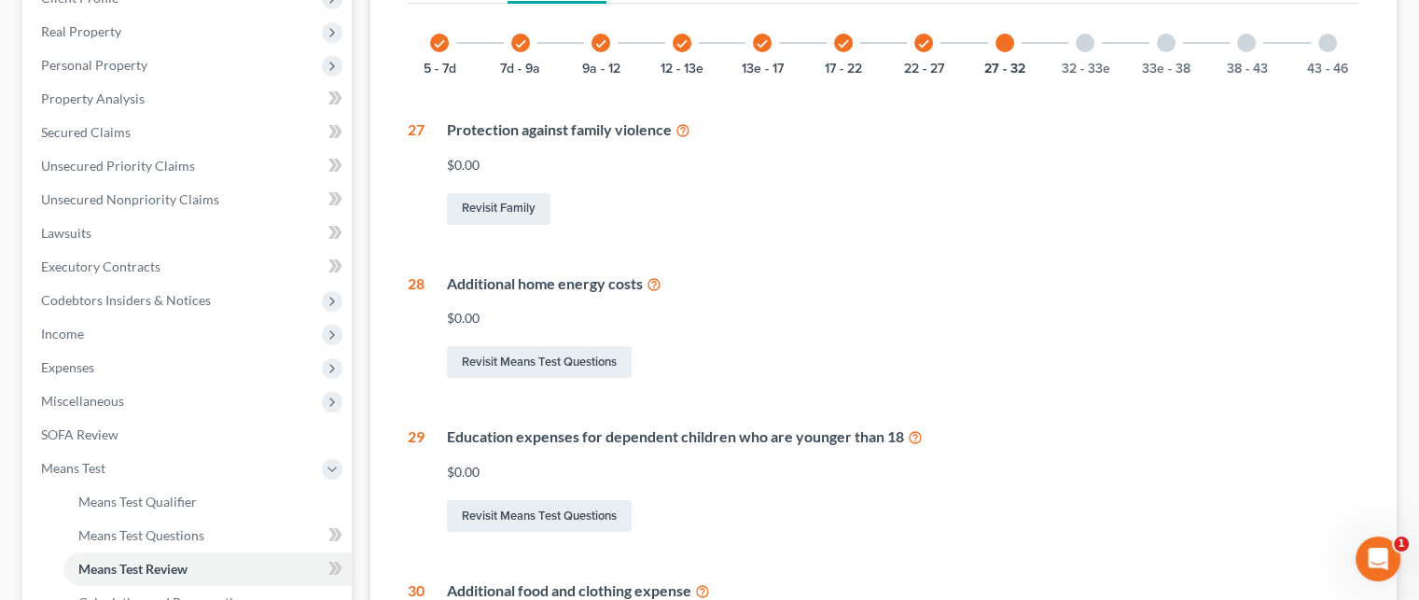
click at [838, 40] on icon "check" at bounding box center [843, 43] width 13 height 13
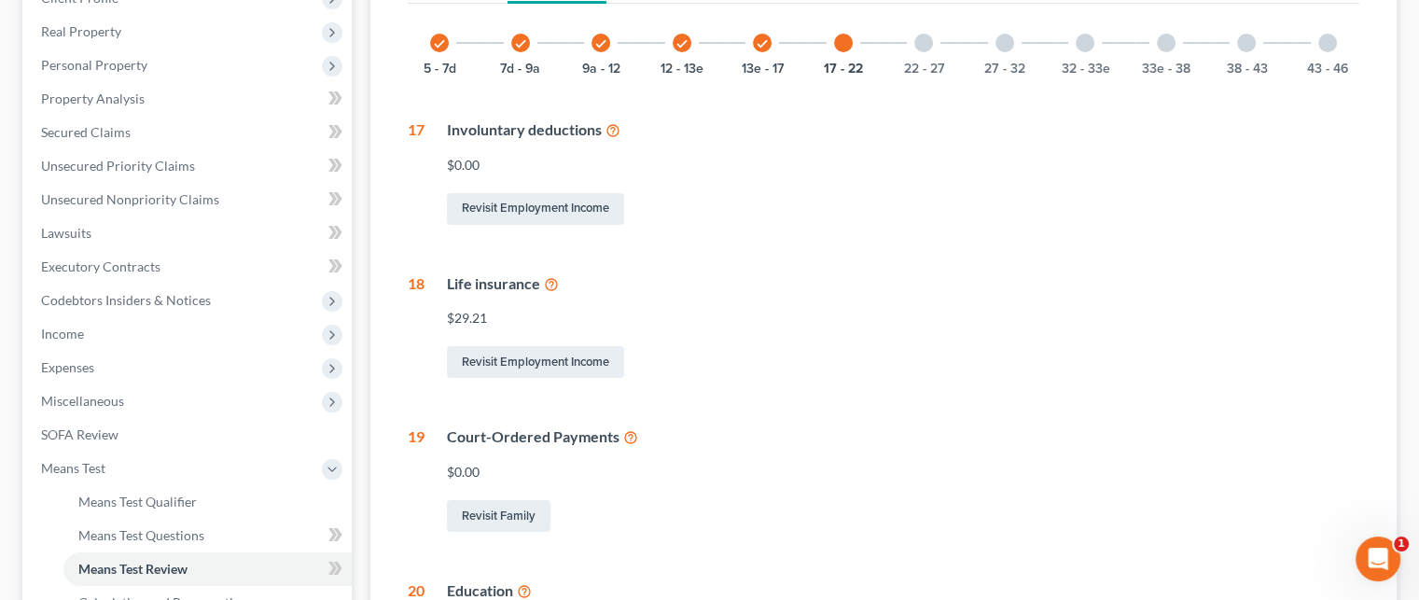
click at [762, 40] on icon "check" at bounding box center [761, 43] width 13 height 13
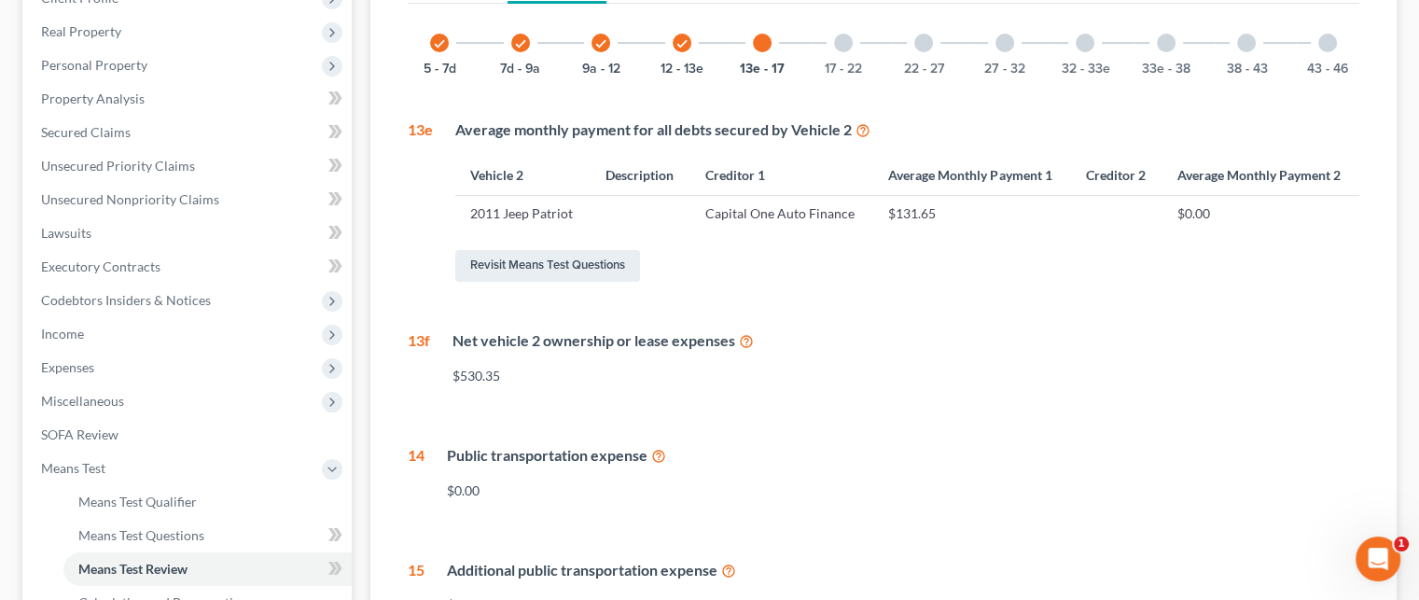
click at [679, 41] on icon "check" at bounding box center [681, 43] width 13 height 13
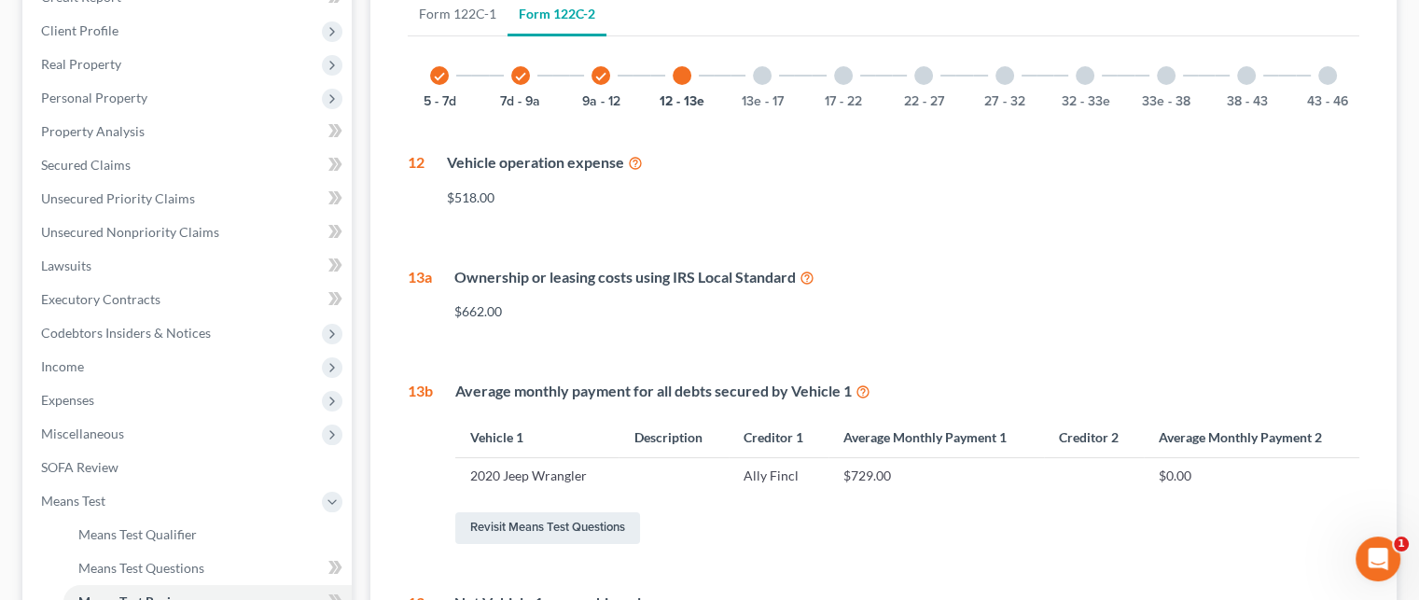
scroll to position [246, 0]
click at [757, 81] on div at bounding box center [762, 76] width 19 height 19
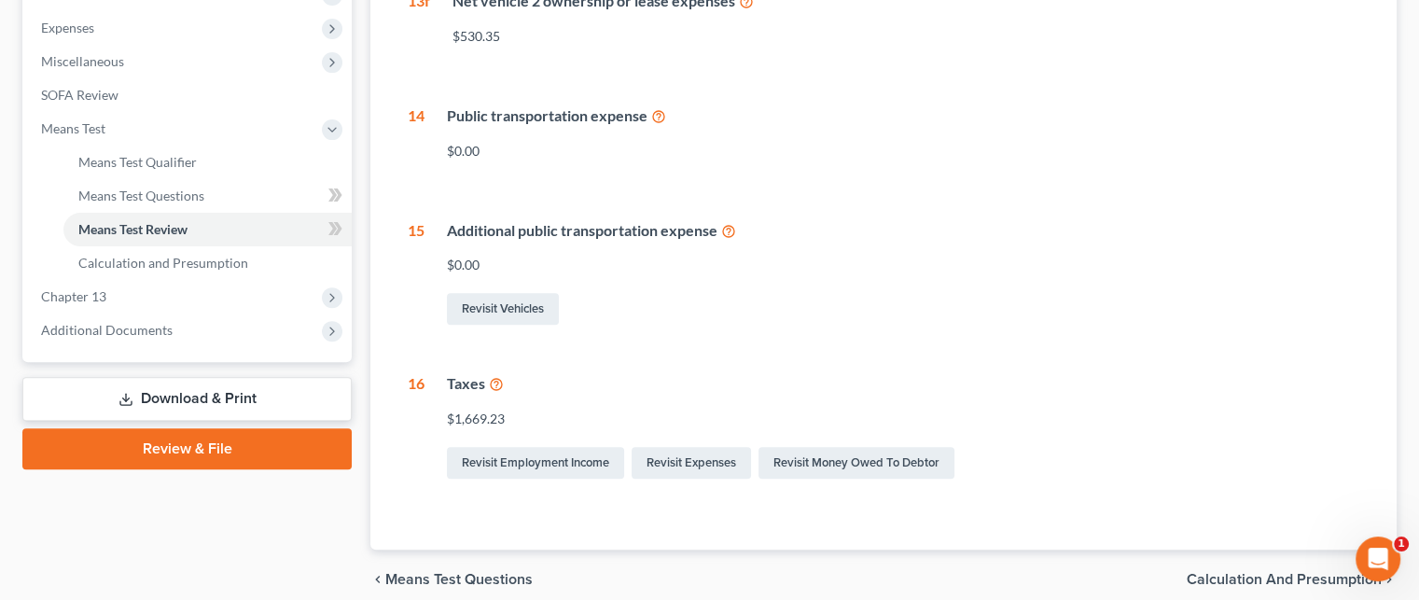
scroll to position [698, 0]
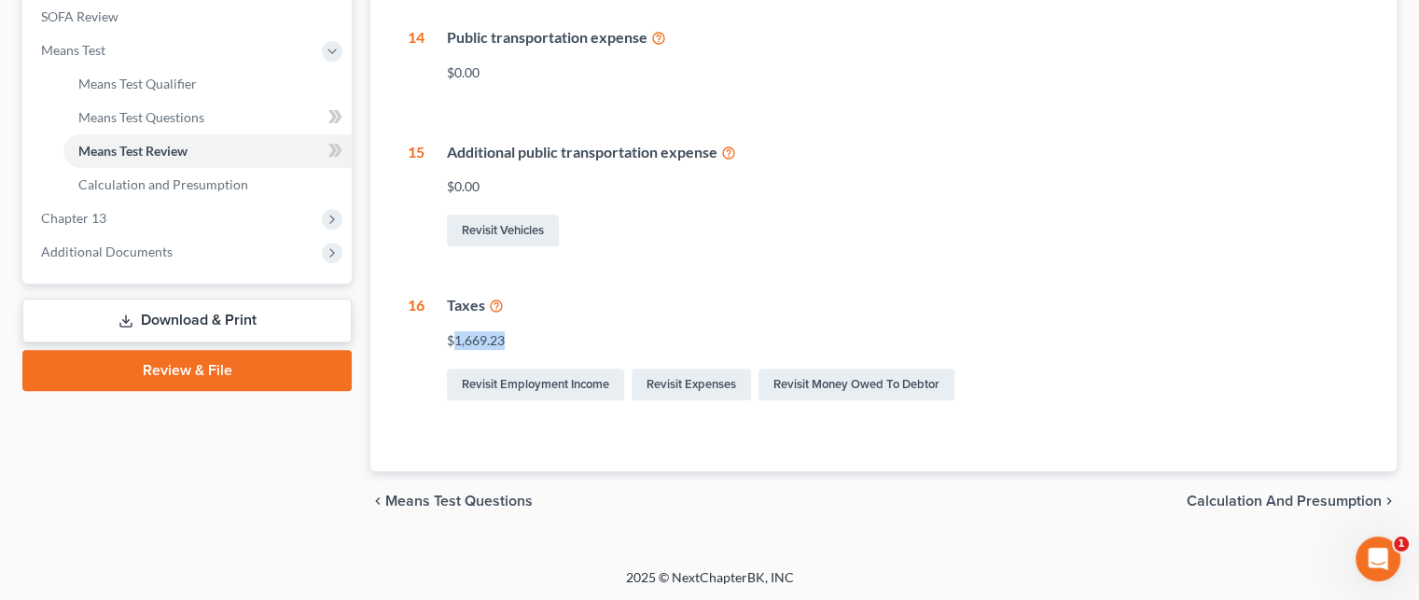
drag, startPoint x: 453, startPoint y: 338, endPoint x: 521, endPoint y: 342, distance: 68.2
click at [521, 342] on div "$1,669.23" at bounding box center [903, 340] width 912 height 19
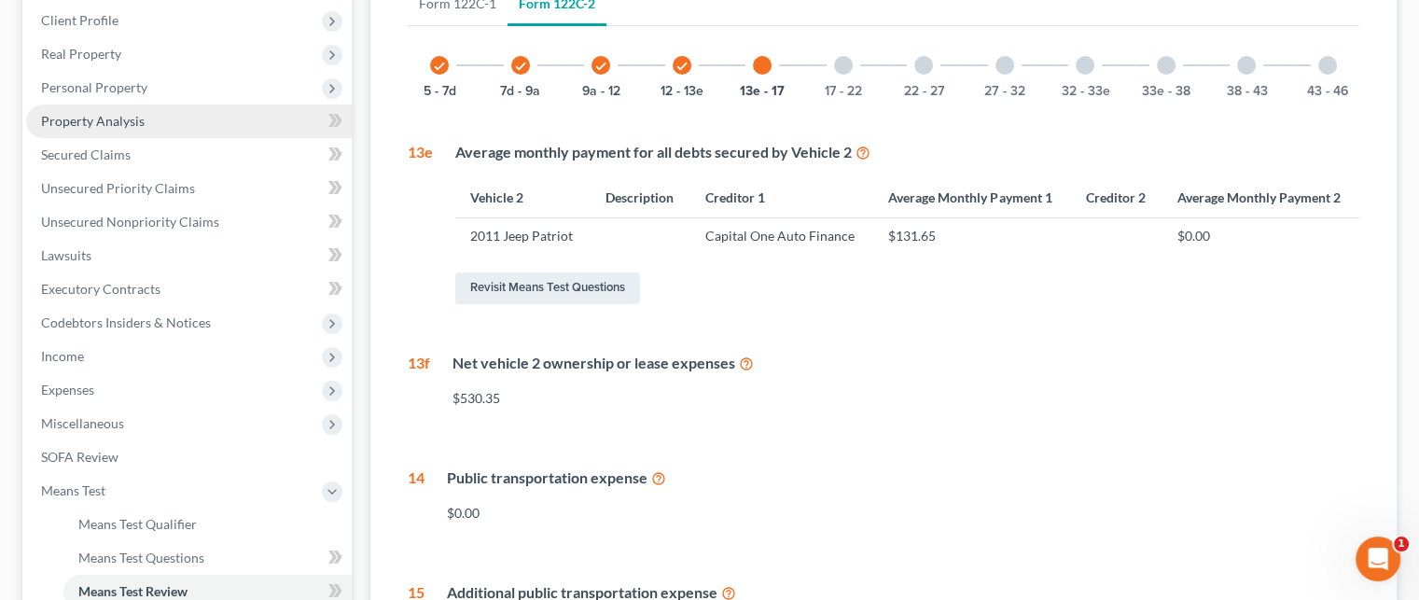
scroll to position [280, 0]
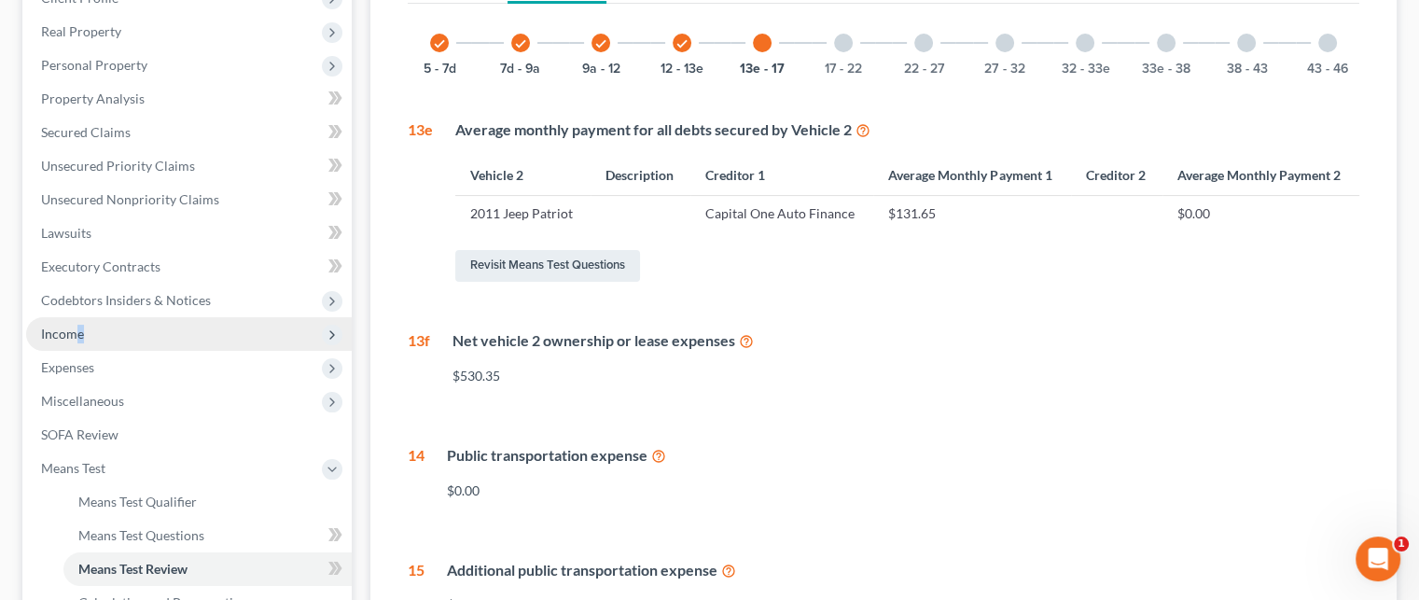
click at [76, 327] on span "Income" at bounding box center [188, 334] width 325 height 34
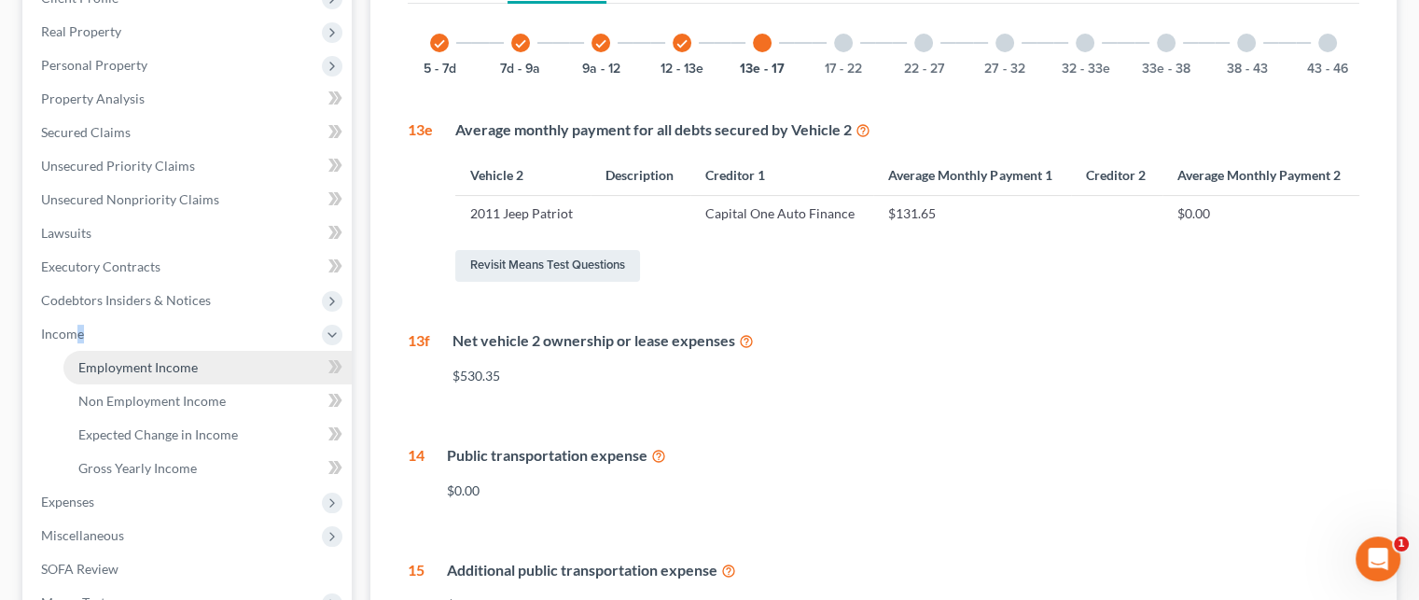
click at [121, 366] on span "Employment Income" at bounding box center [137, 367] width 119 height 16
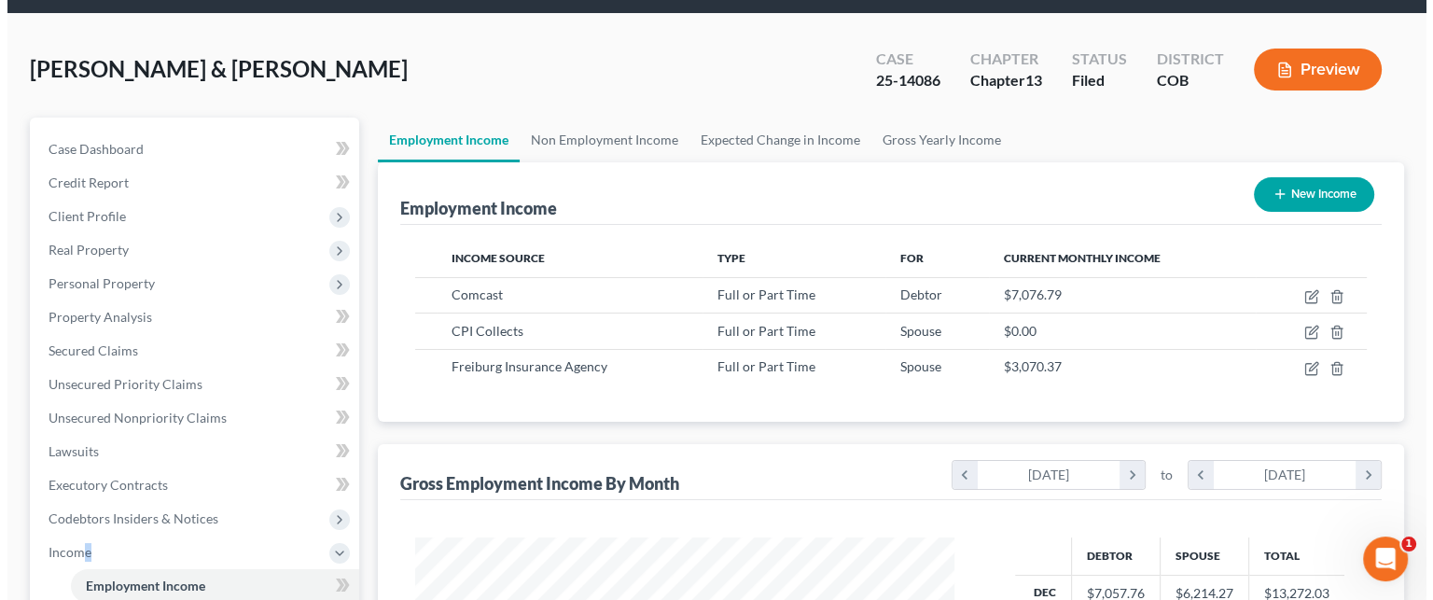
scroll to position [93, 0]
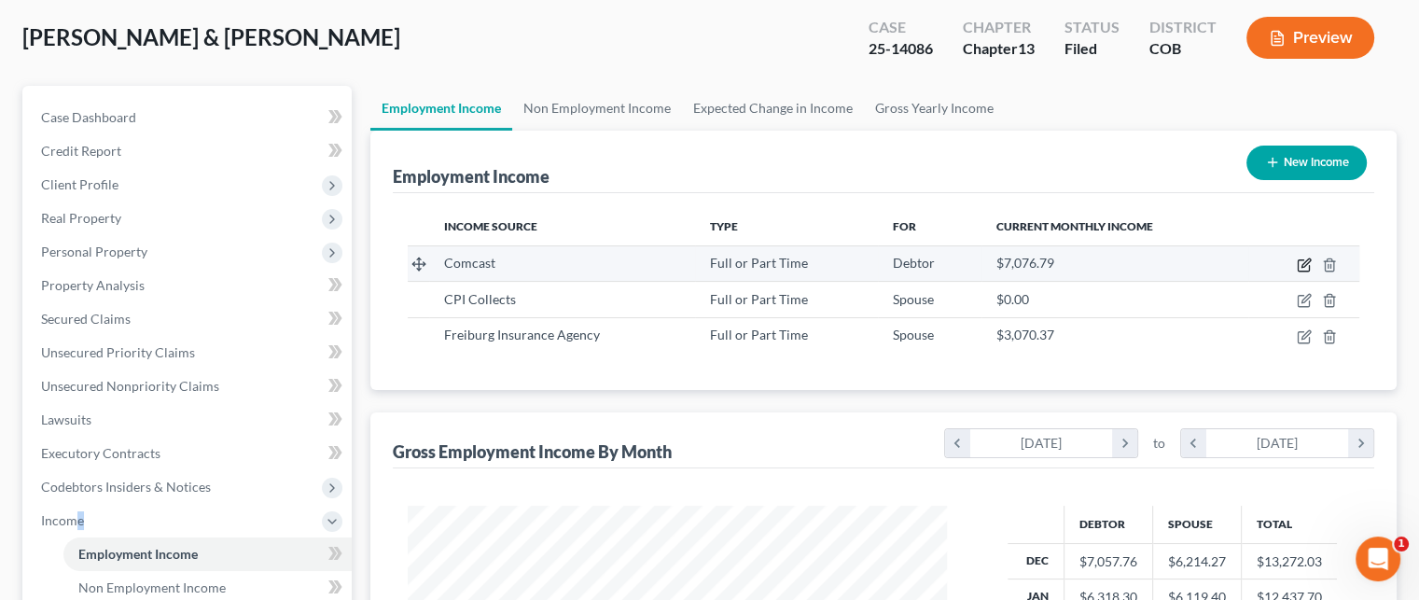
click at [1306, 267] on icon "button" at bounding box center [1303, 264] width 15 height 15
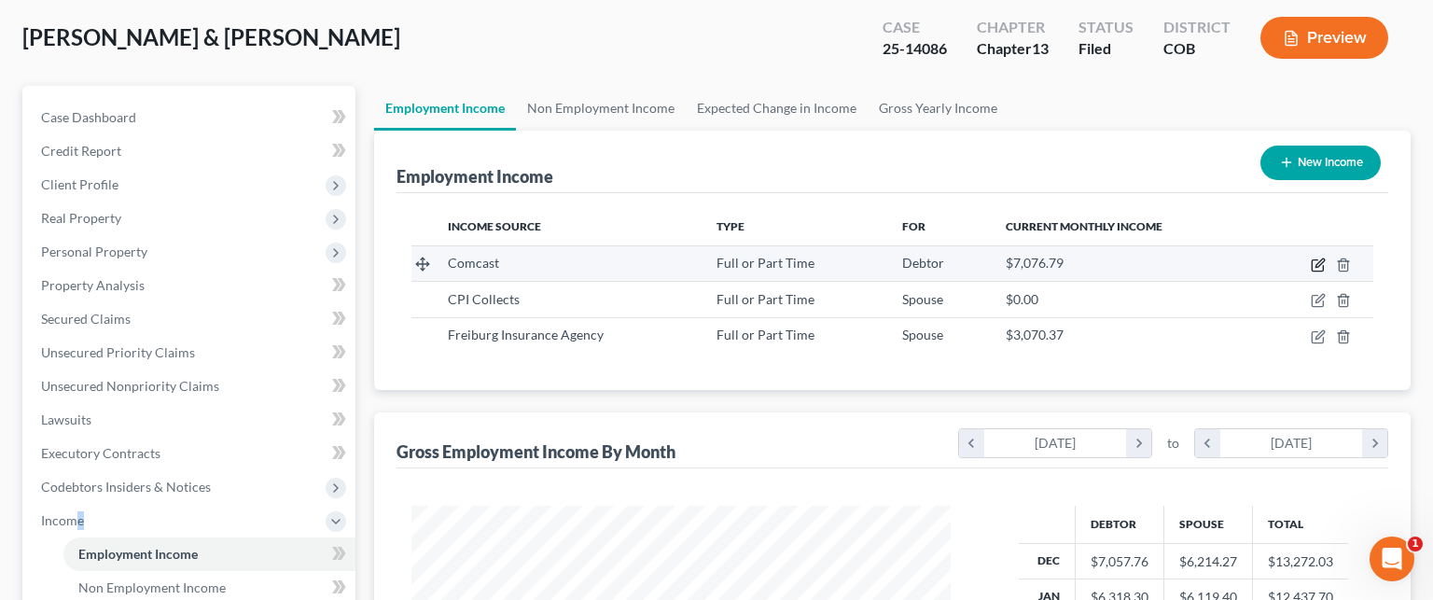
select select "0"
select select "39"
select select "0"
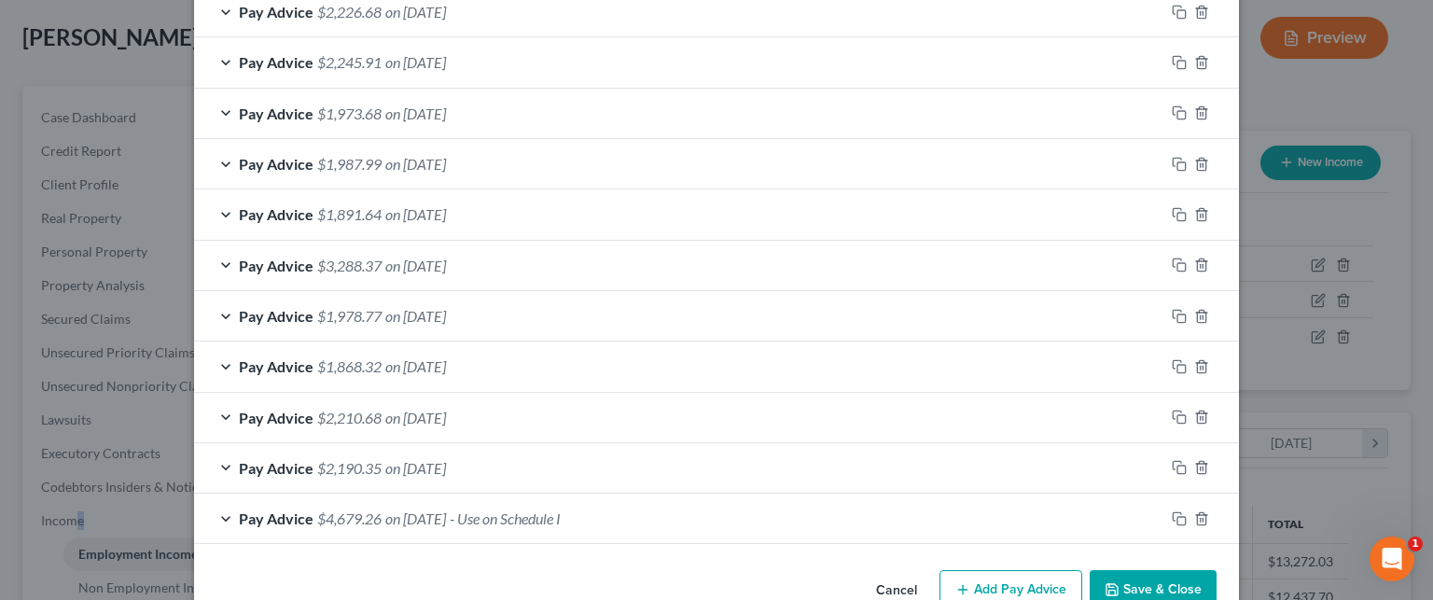
scroll to position [784, 0]
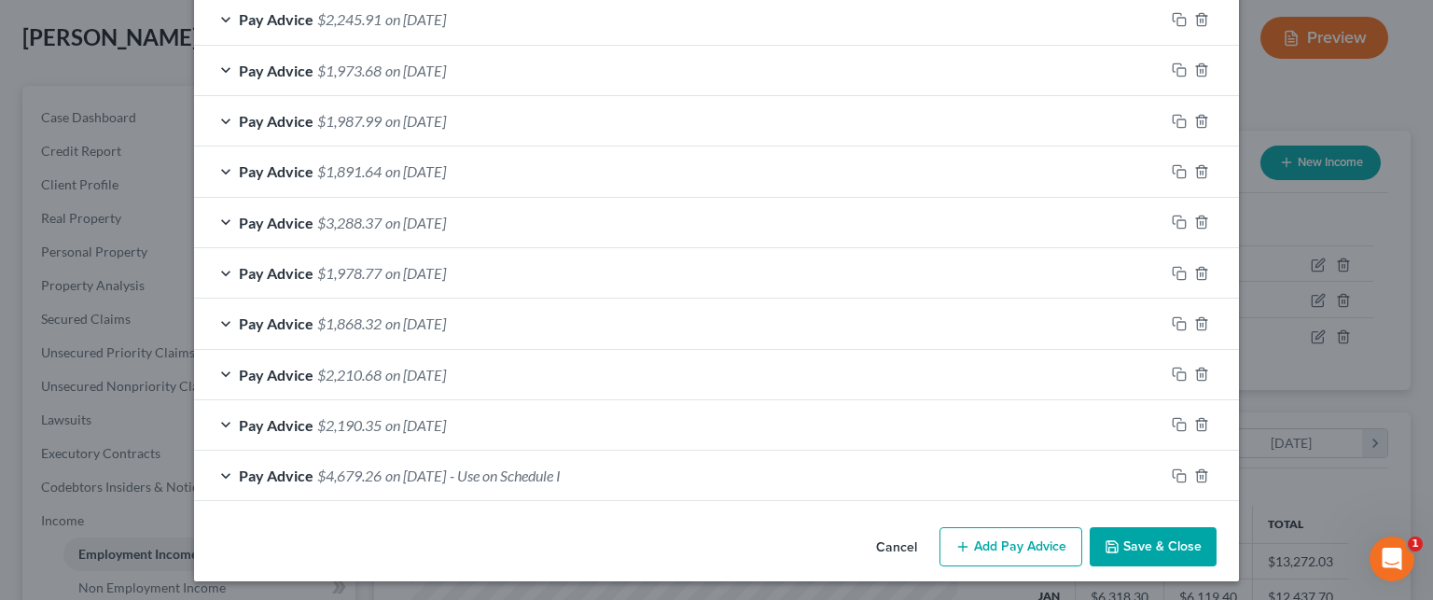
click at [543, 470] on span "- Use on Schedule I" at bounding box center [505, 475] width 111 height 18
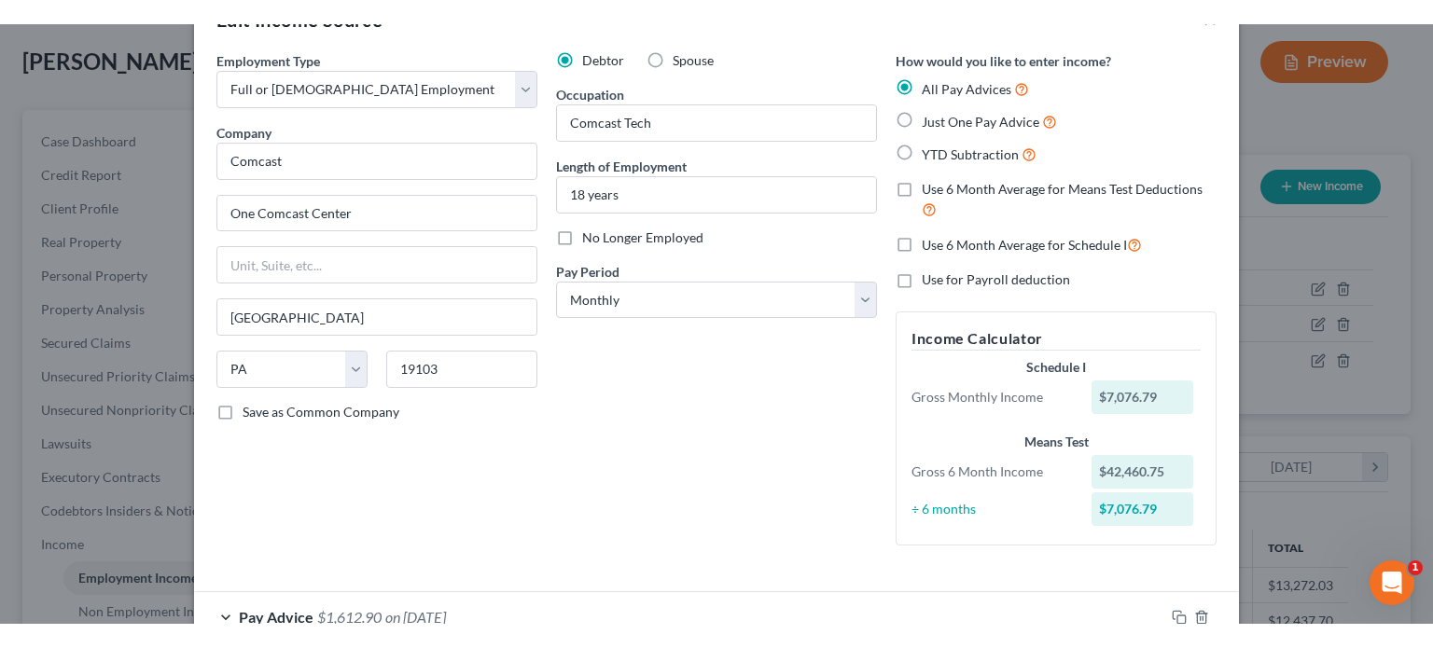
scroll to position [0, 0]
